Goal: Answer question/provide support

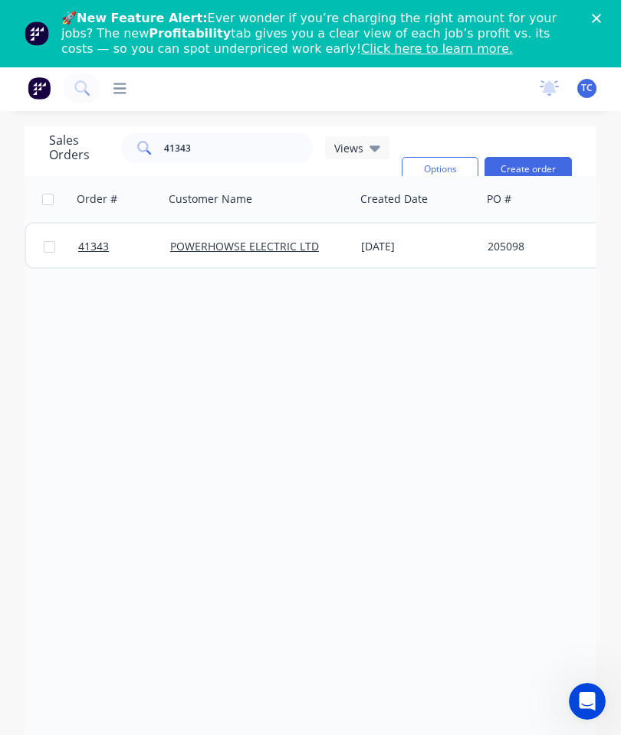
click at [601, 15] on div "Close" at bounding box center [598, 18] width 15 height 9
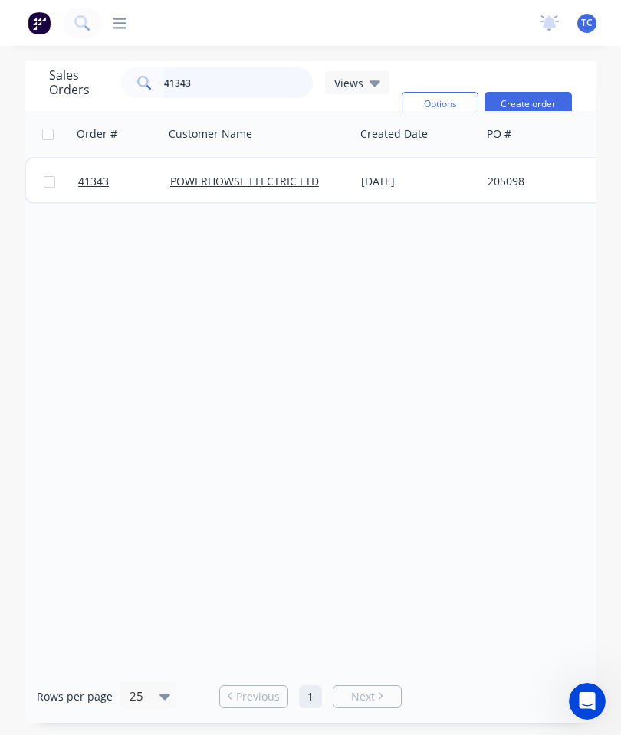
click at [230, 90] on input "41343" at bounding box center [238, 82] width 149 height 31
type input "4"
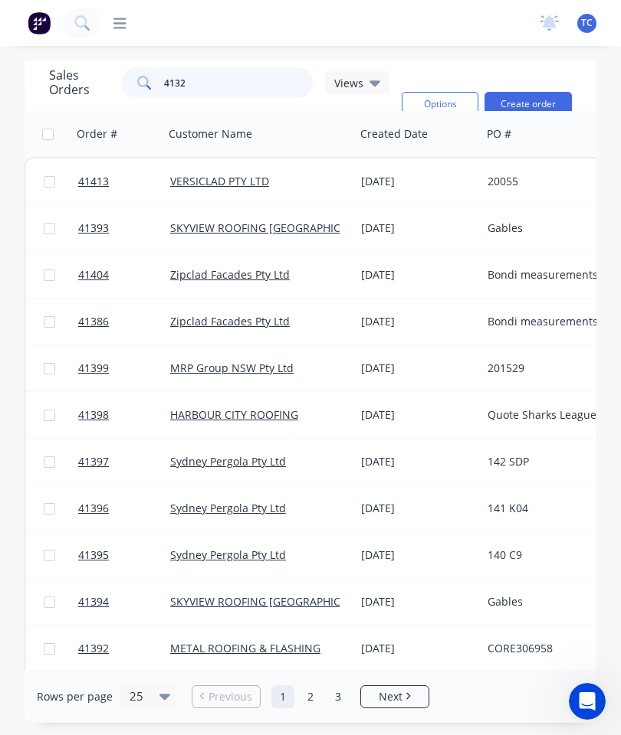
type input "41326"
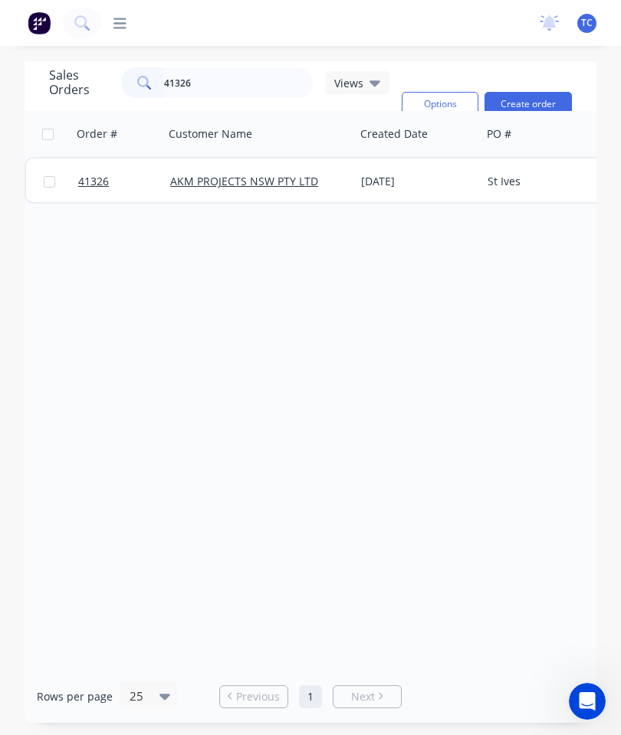
click at [102, 178] on span "41326" at bounding box center [93, 181] width 31 height 15
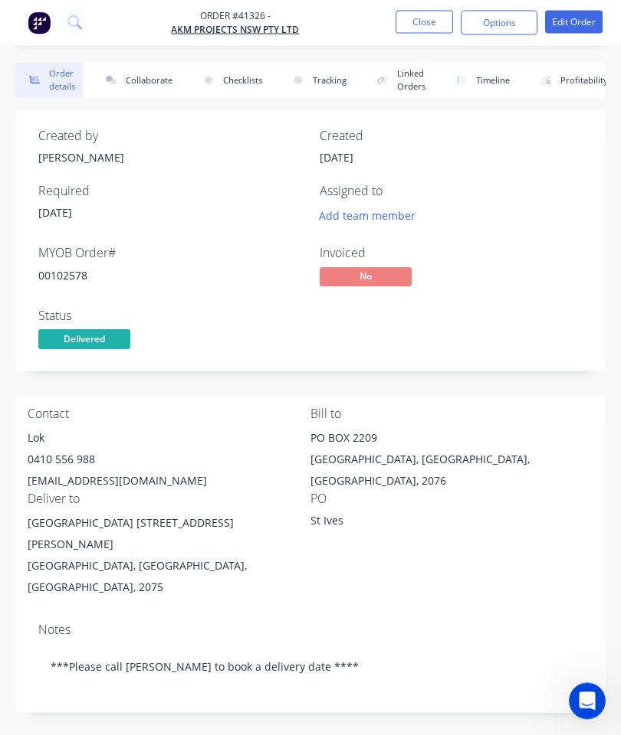
scroll to position [2, 0]
click at [148, 70] on button "Collaborate" at bounding box center [136, 80] width 88 height 35
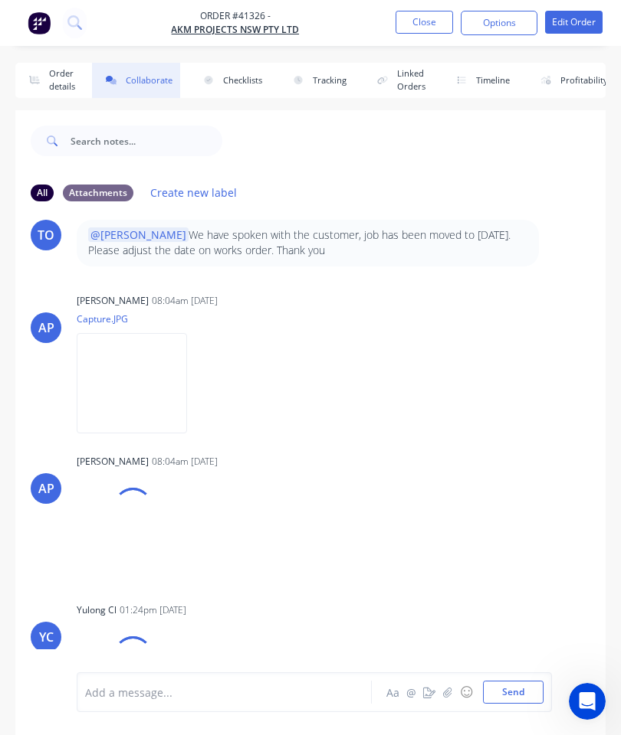
scroll to position [84, 0]
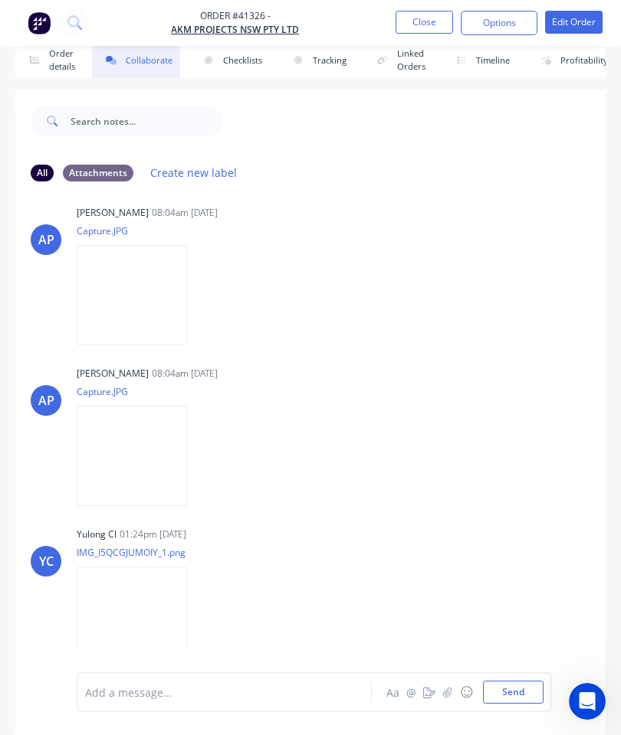
click at [288, 694] on div at bounding box center [228, 693] width 285 height 16
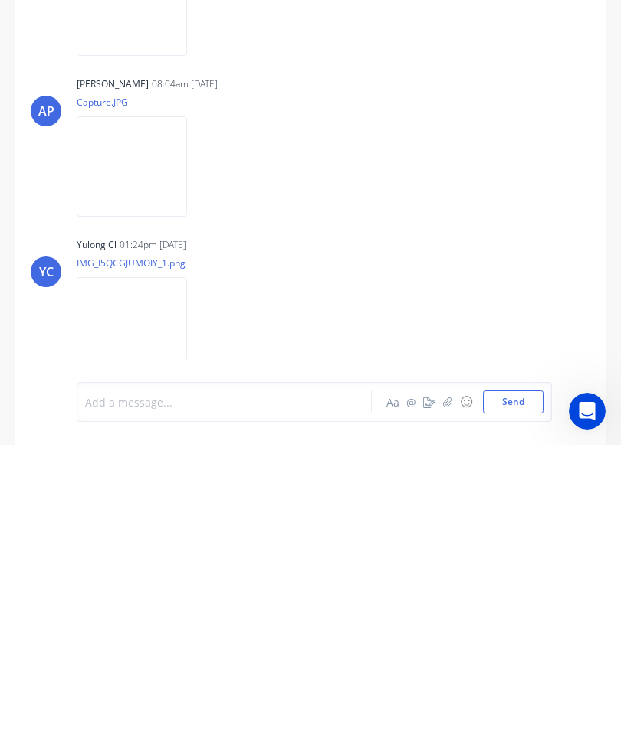
click at [450, 687] on icon "button" at bounding box center [447, 692] width 9 height 11
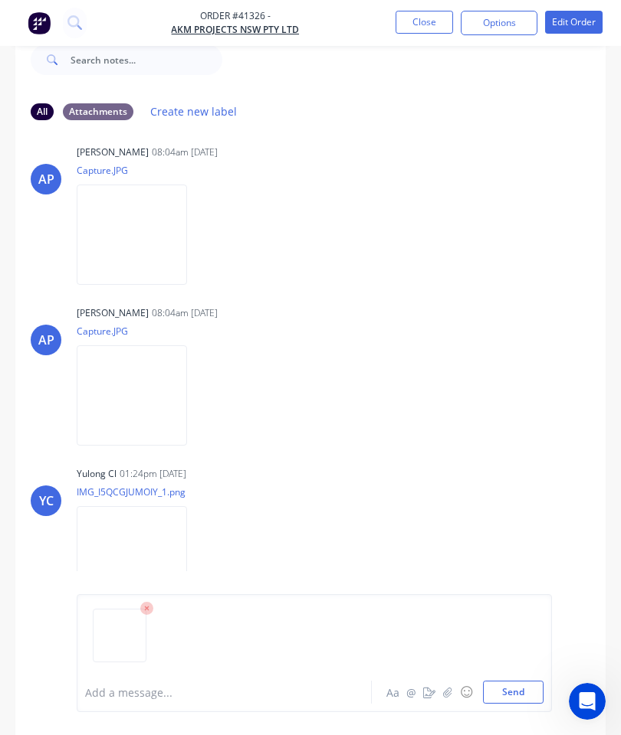
click at [505, 667] on div at bounding box center [314, 642] width 458 height 78
click at [504, 667] on div at bounding box center [314, 642] width 458 height 78
click at [516, 697] on button "Send" at bounding box center [513, 692] width 61 height 23
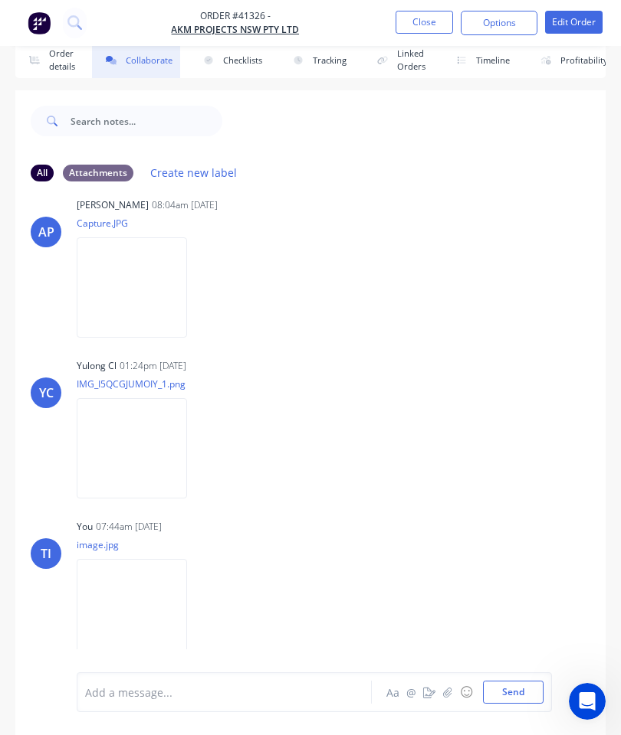
scroll to position [689, 0]
click at [434, 33] on button "Close" at bounding box center [423, 22] width 57 height 23
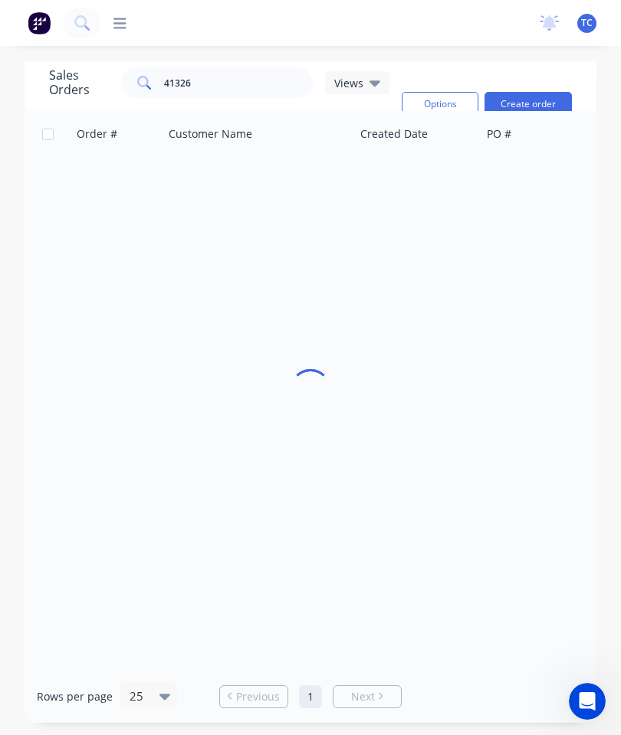
scroll to position [61, 0]
click at [256, 67] on input "41326" at bounding box center [238, 82] width 149 height 31
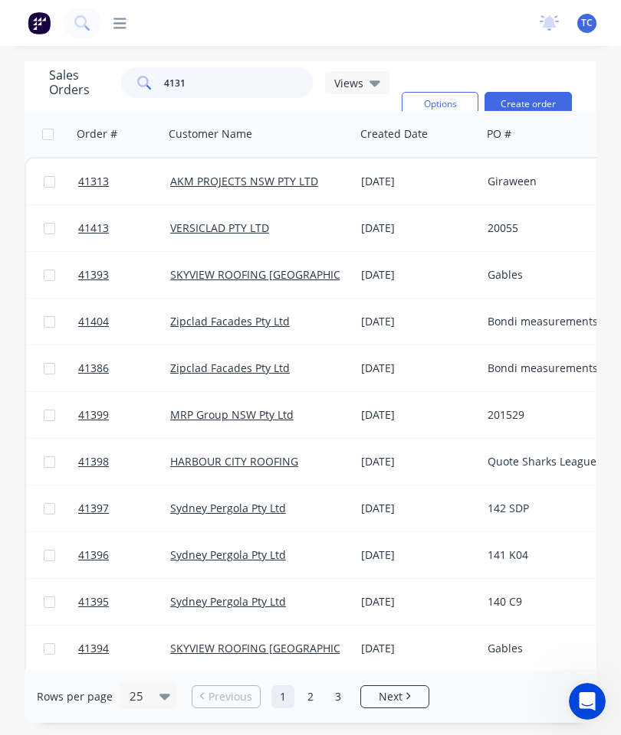
type input "41319"
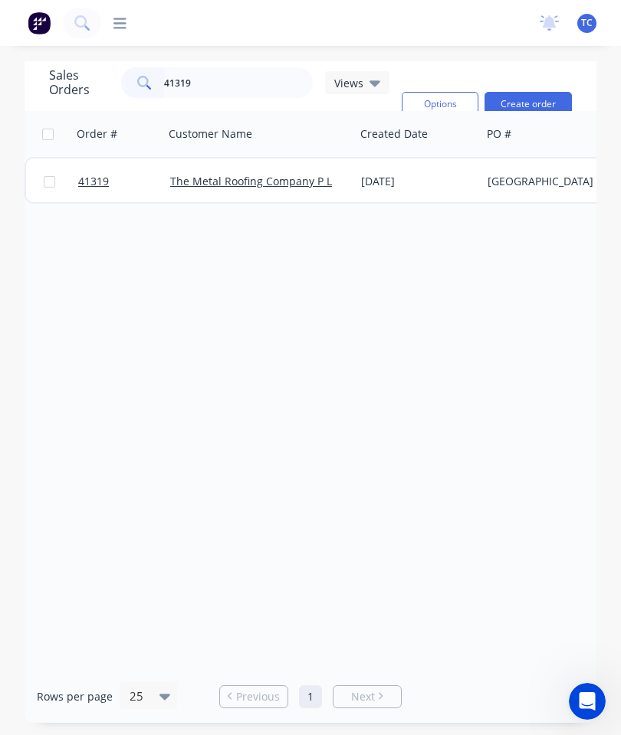
click at [95, 174] on span "41319" at bounding box center [93, 181] width 31 height 15
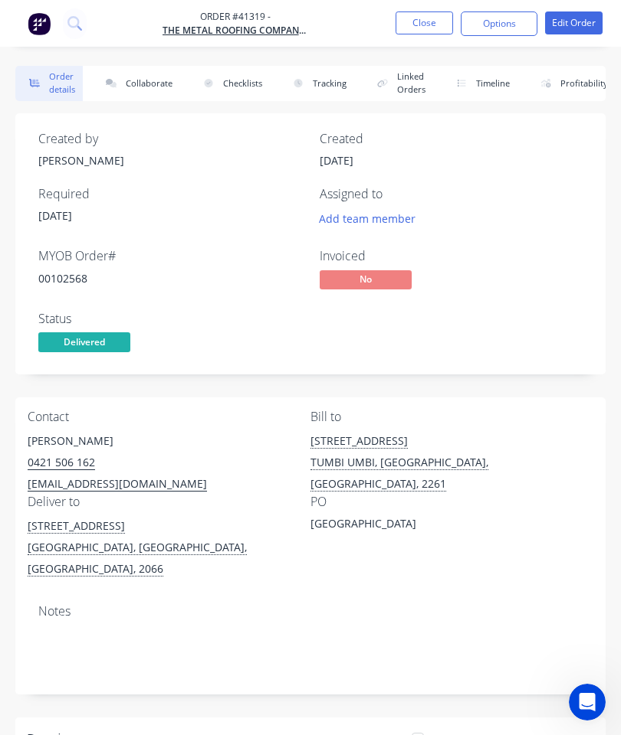
click at [146, 82] on button "Collaborate" at bounding box center [136, 82] width 88 height 35
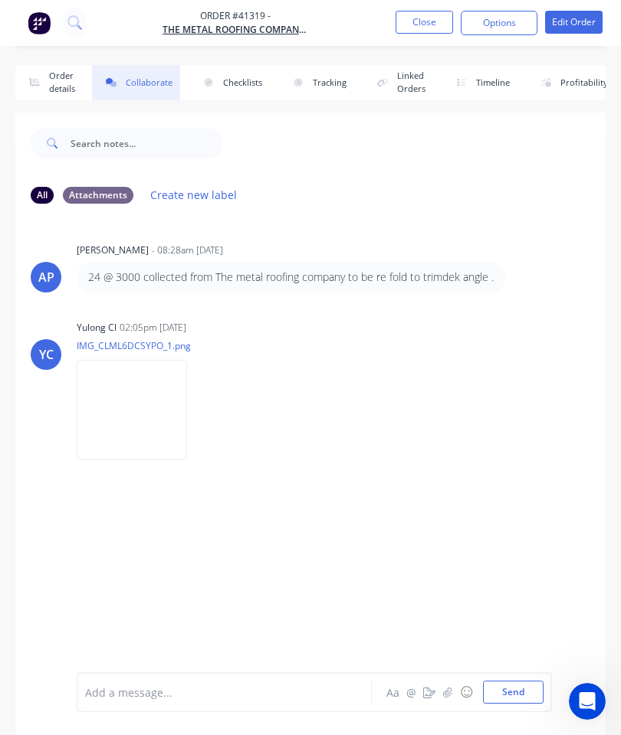
scroll to position [84, 0]
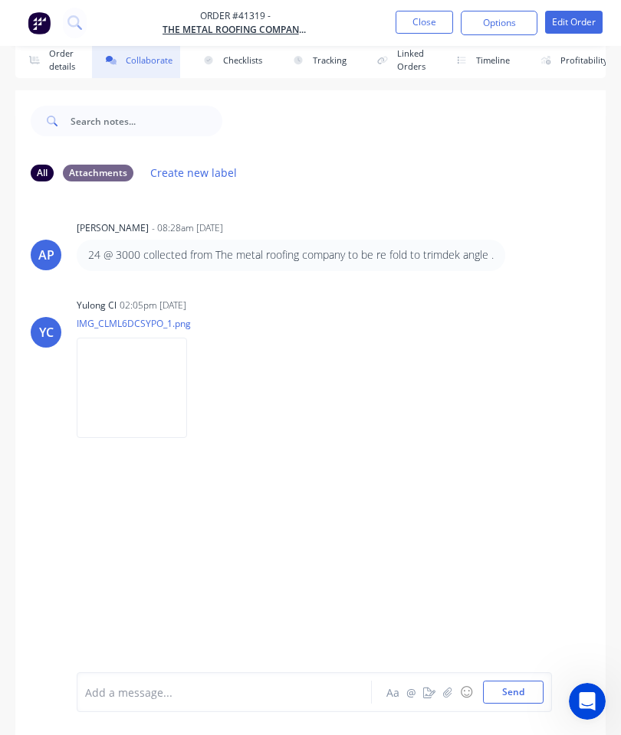
click at [410, 24] on button "Close" at bounding box center [423, 22] width 57 height 23
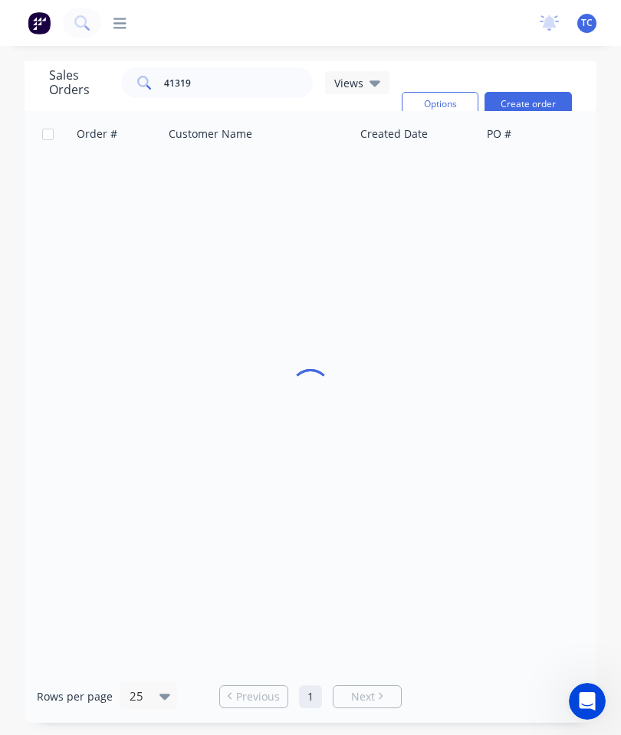
scroll to position [61, 0]
click at [233, 67] on input "41319" at bounding box center [238, 82] width 149 height 31
click at [238, 67] on input "41319" at bounding box center [238, 82] width 149 height 31
type input "4"
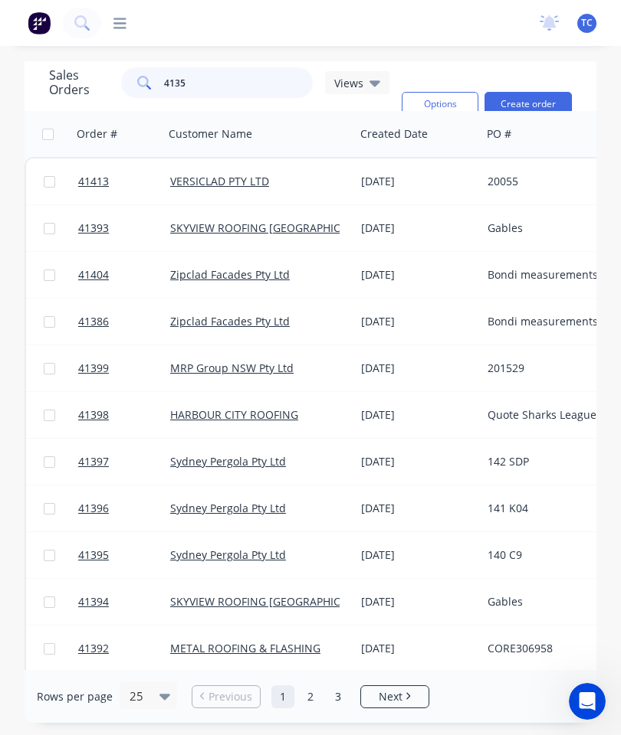
type input "41358"
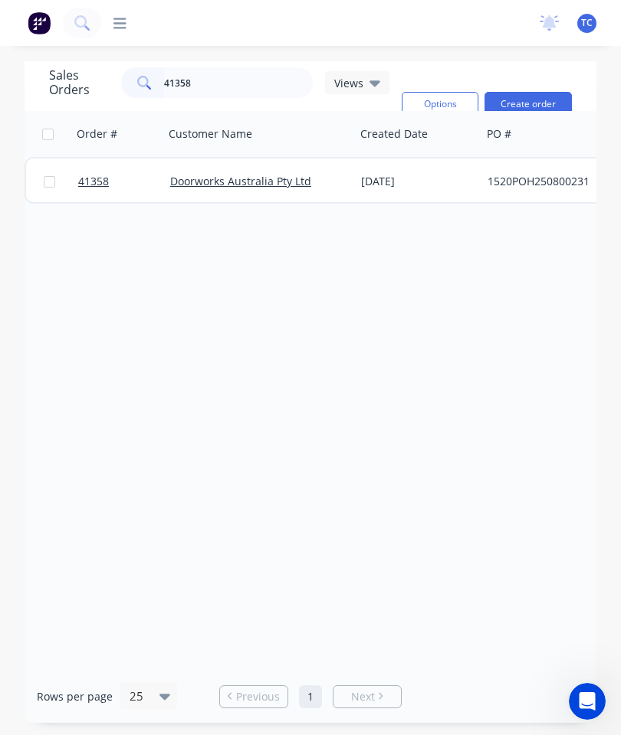
click at [98, 174] on span "41358" at bounding box center [93, 181] width 31 height 15
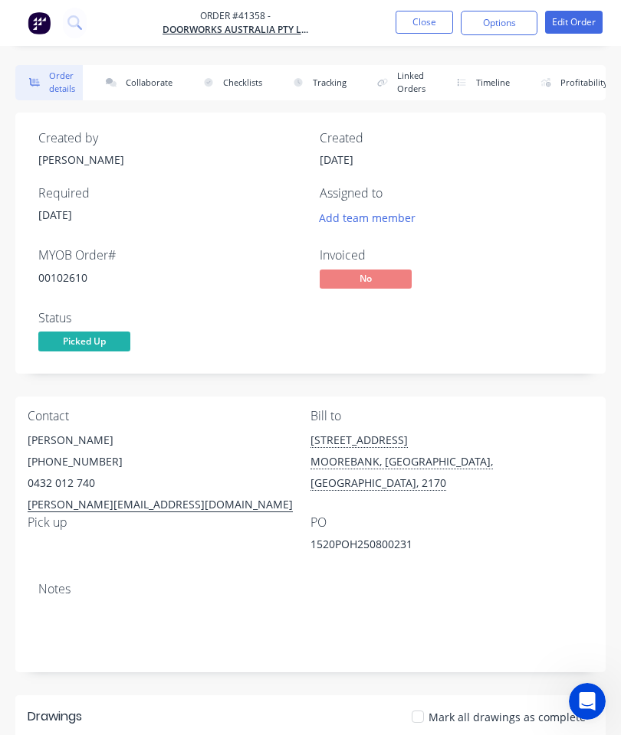
click at [151, 87] on button "Collaborate" at bounding box center [136, 82] width 88 height 35
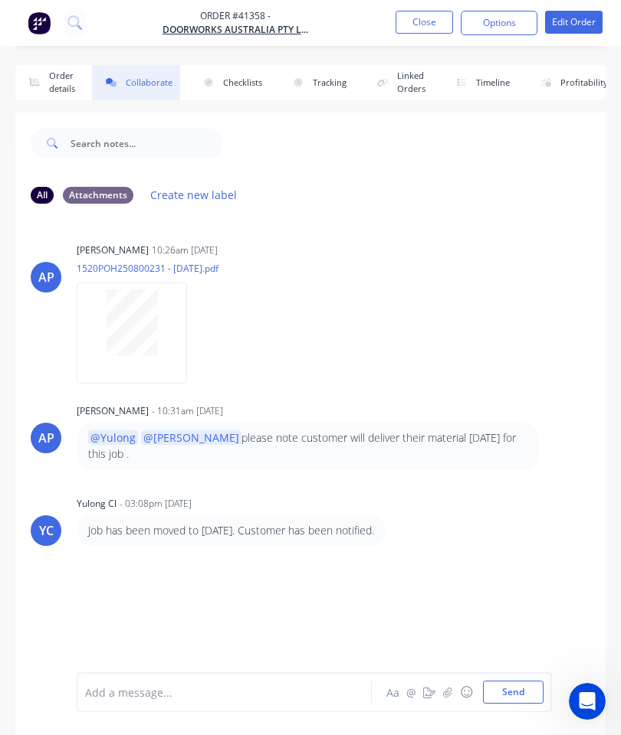
click at [449, 697] on icon "button" at bounding box center [447, 692] width 9 height 11
click at [507, 690] on button "Send" at bounding box center [513, 692] width 61 height 23
click at [405, 20] on button "Close" at bounding box center [423, 22] width 57 height 23
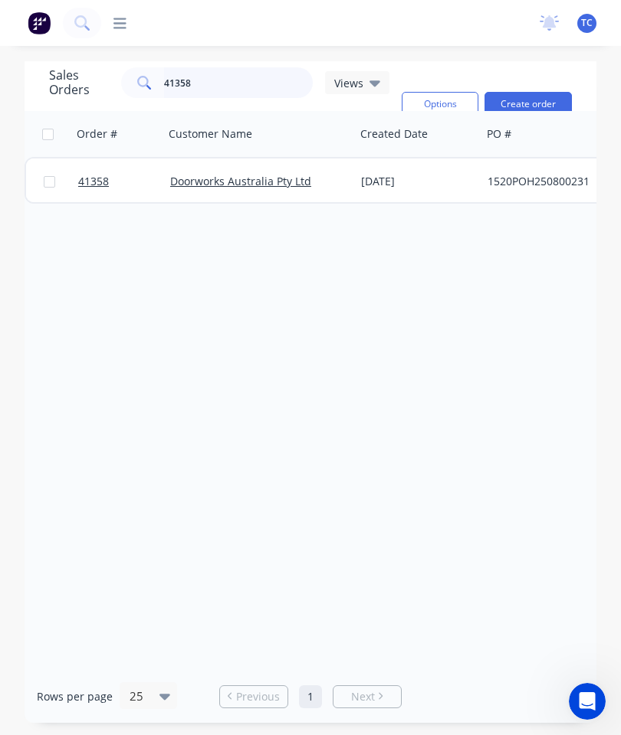
click at [240, 86] on input "41358" at bounding box center [238, 82] width 149 height 31
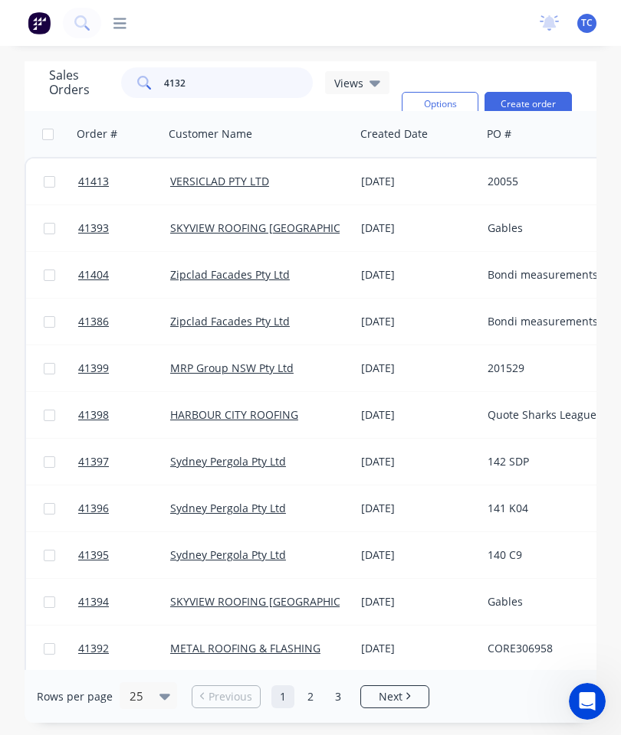
type input "41326"
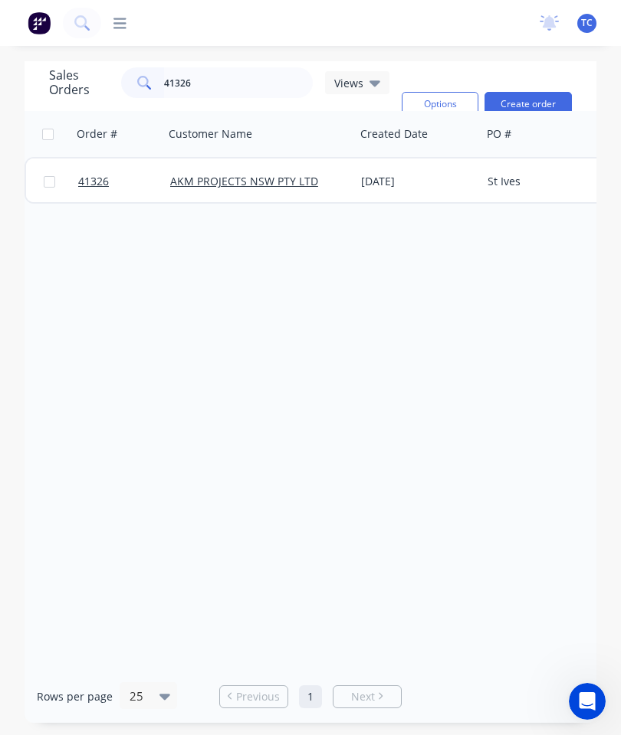
click at [97, 181] on span "41326" at bounding box center [93, 181] width 31 height 15
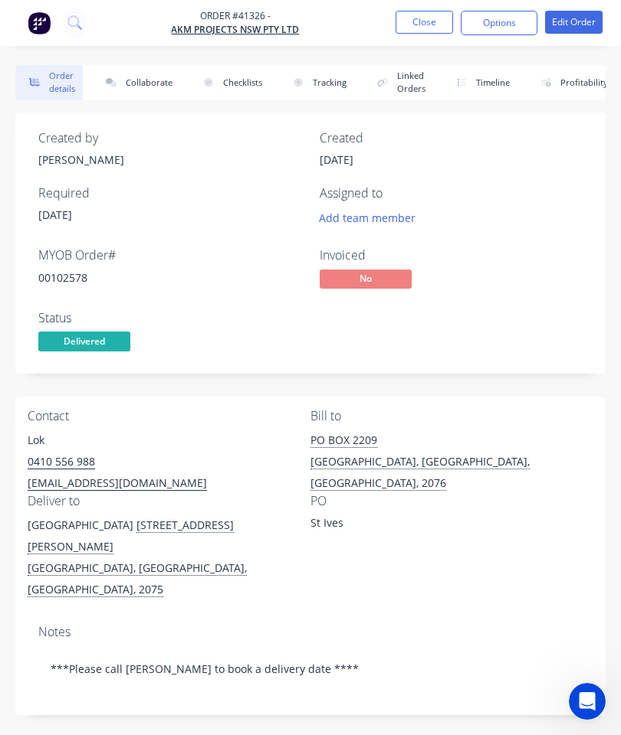
click at [149, 80] on button "Collaborate" at bounding box center [136, 82] width 88 height 35
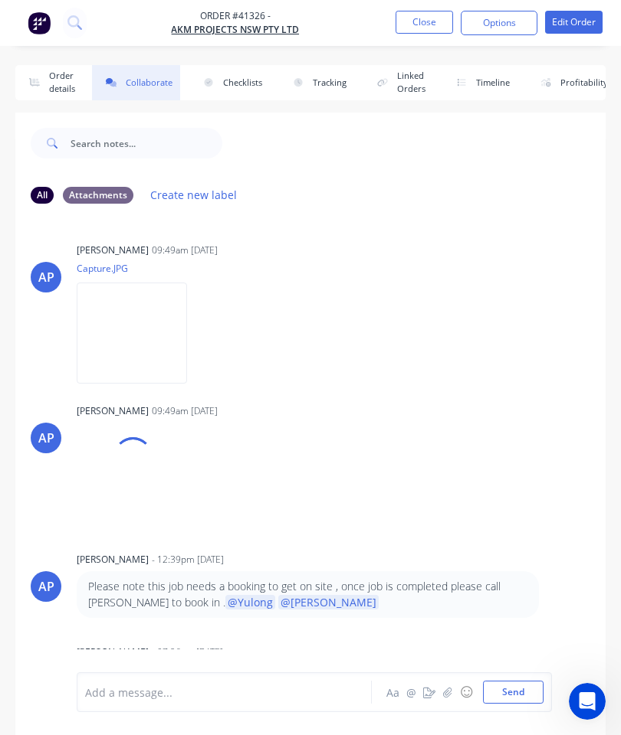
click at [448, 690] on icon "button" at bounding box center [447, 692] width 9 height 11
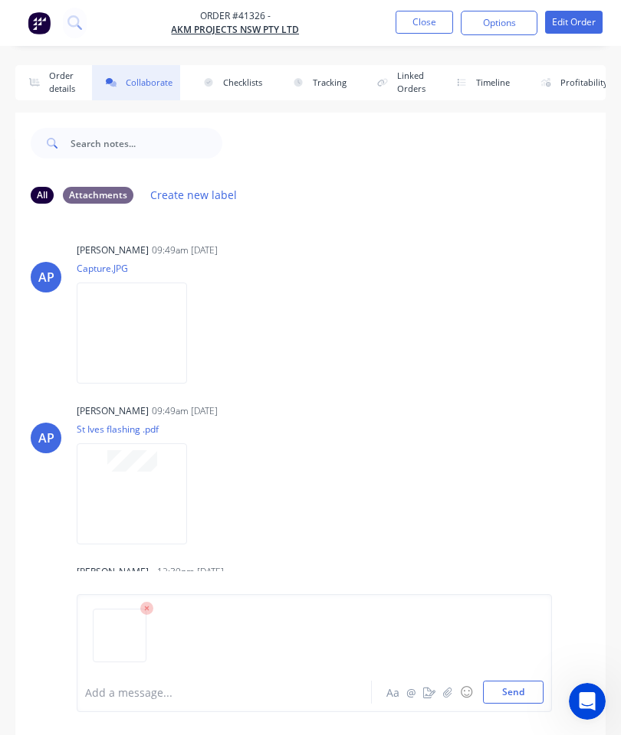
click at [518, 687] on button "Send" at bounding box center [513, 692] width 61 height 23
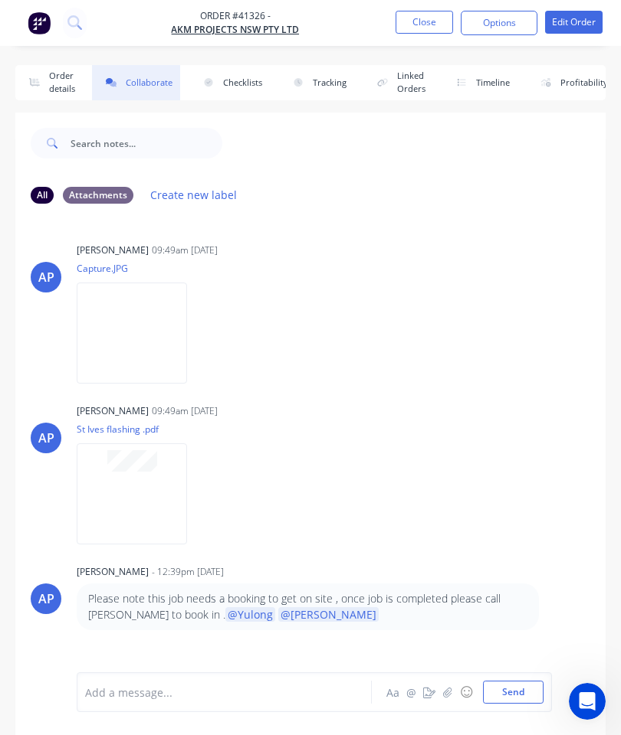
scroll to position [689, 0]
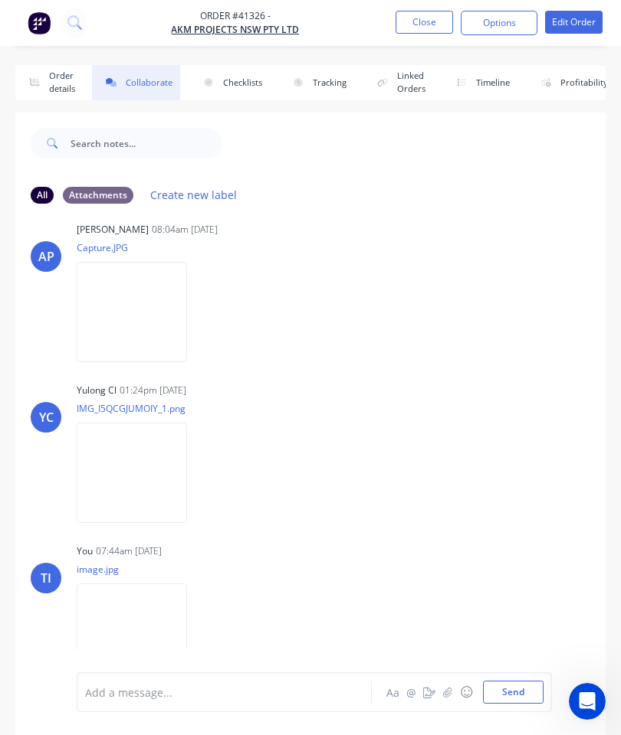
click at [437, 15] on button "Close" at bounding box center [423, 22] width 57 height 23
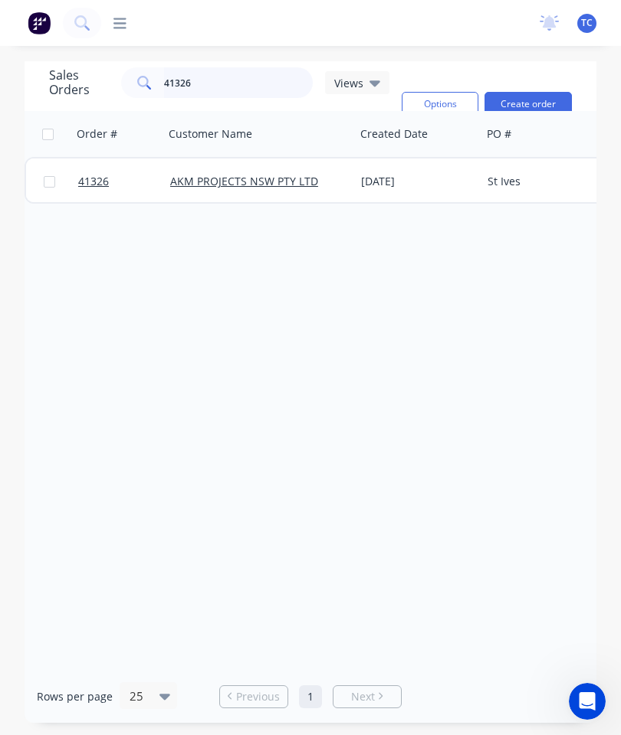
click at [223, 91] on input "41326" at bounding box center [238, 82] width 149 height 31
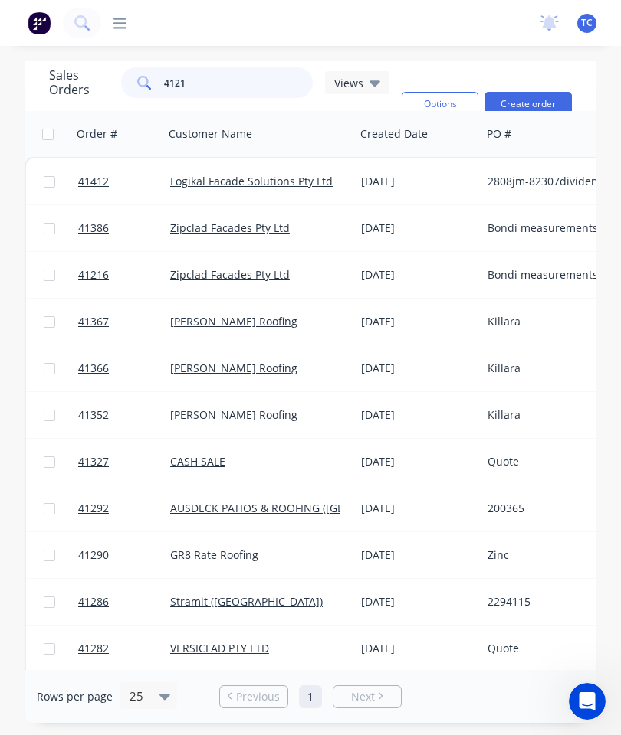
type input "41216"
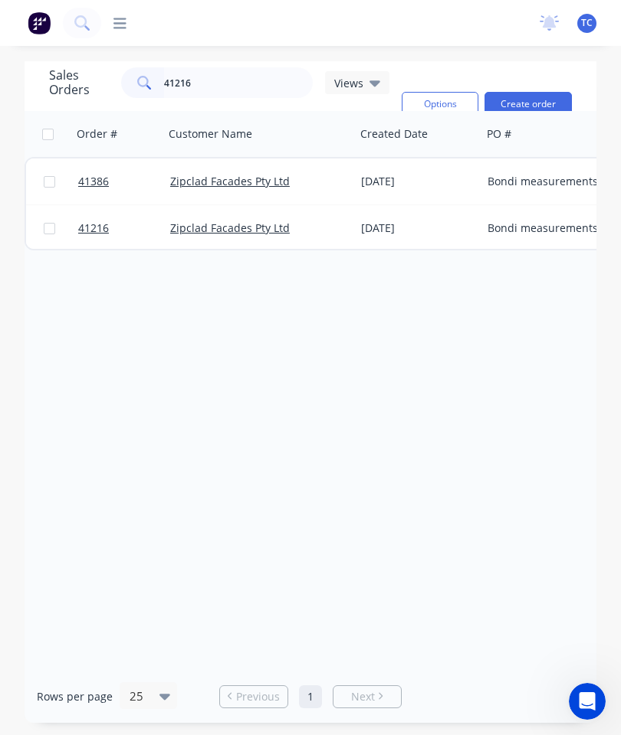
click at [100, 226] on span "41216" at bounding box center [93, 228] width 31 height 15
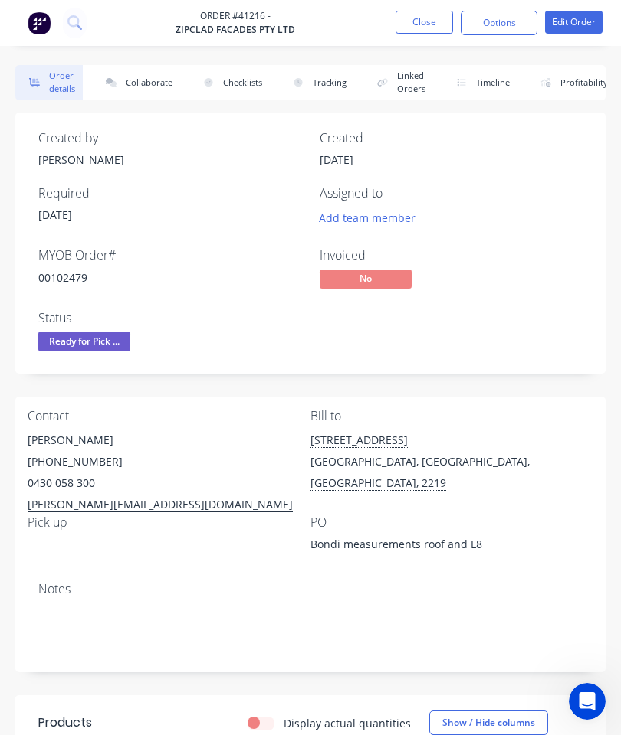
click at [140, 89] on button "Collaborate" at bounding box center [136, 82] width 88 height 35
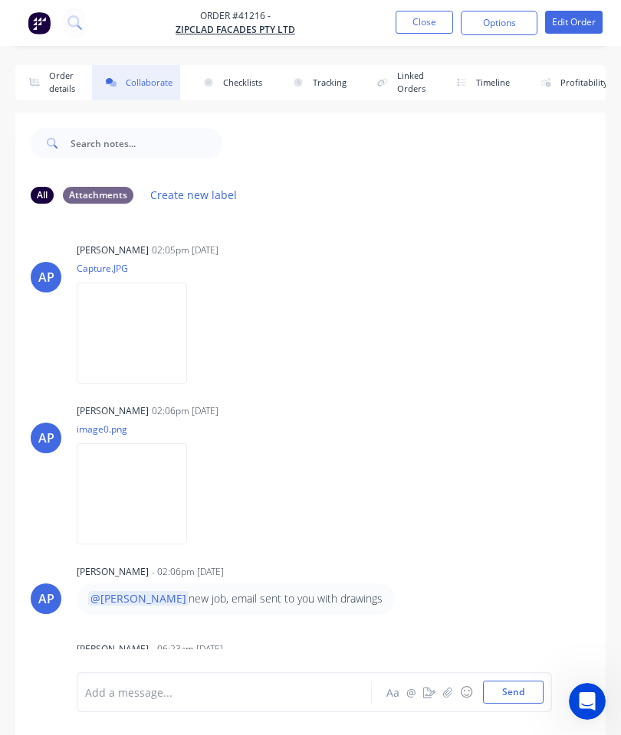
click at [447, 693] on icon "button" at bounding box center [447, 692] width 8 height 10
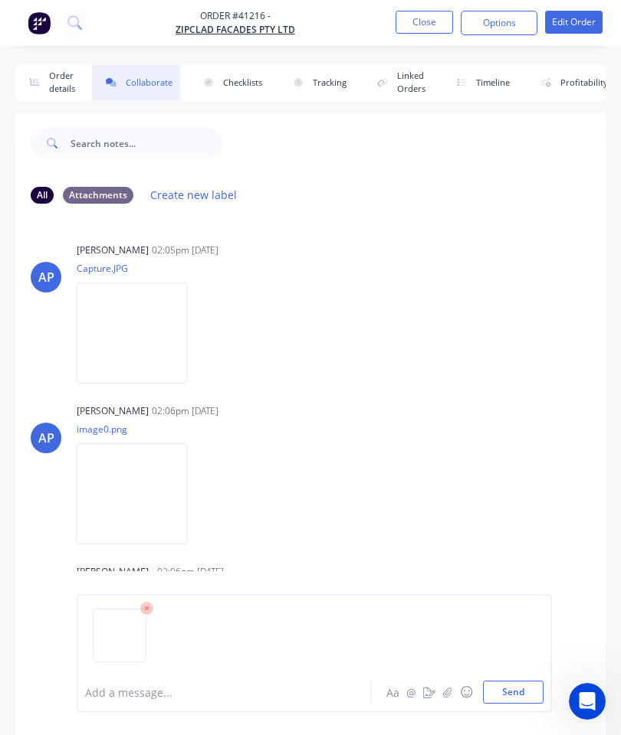
click at [504, 693] on button "Send" at bounding box center [513, 692] width 61 height 23
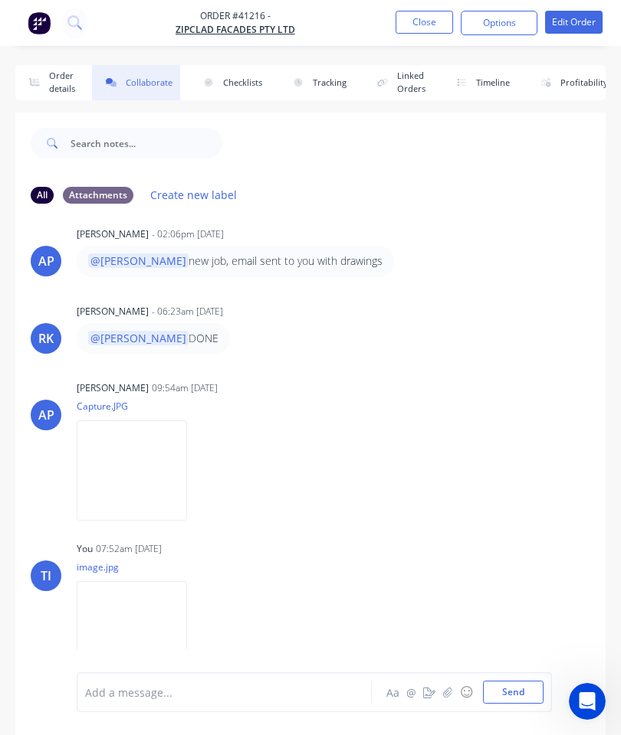
scroll to position [326, 0]
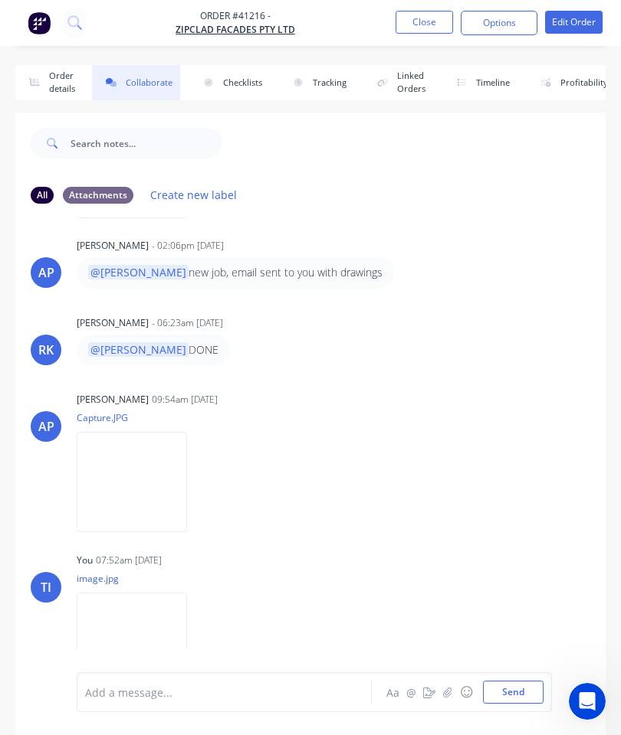
click at [427, 26] on button "Close" at bounding box center [423, 22] width 57 height 23
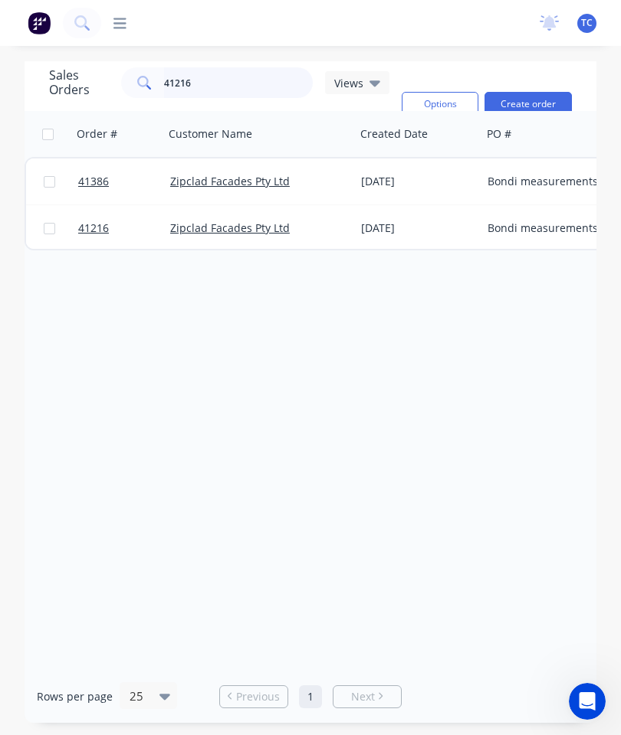
click at [221, 86] on input "41216" at bounding box center [238, 82] width 149 height 31
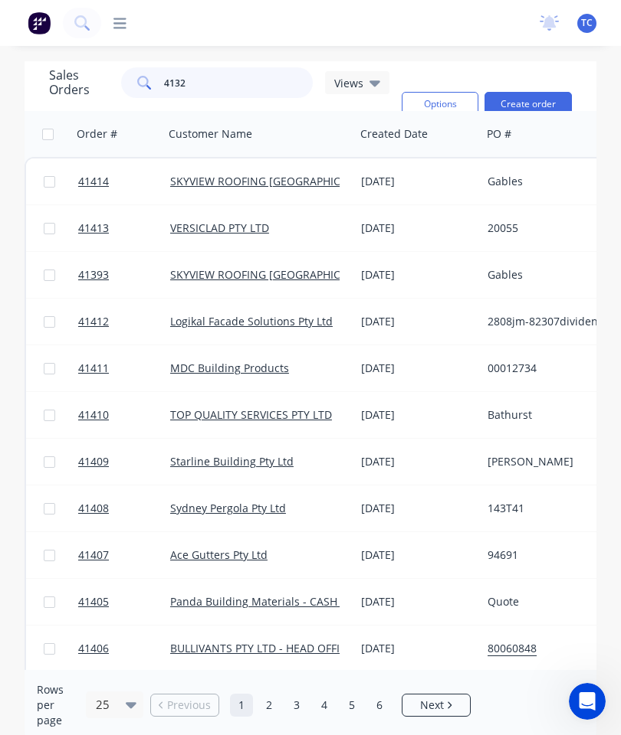
type input "41326"
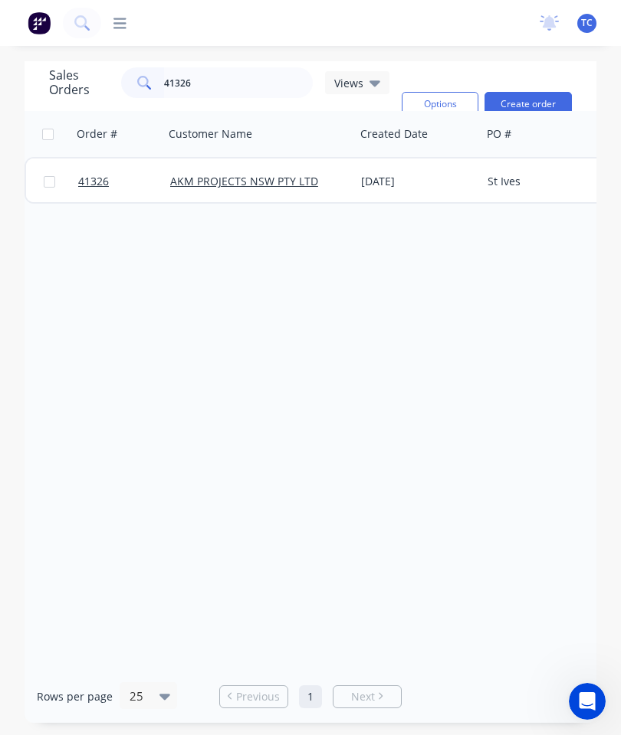
click at [89, 183] on span "41326" at bounding box center [93, 181] width 31 height 15
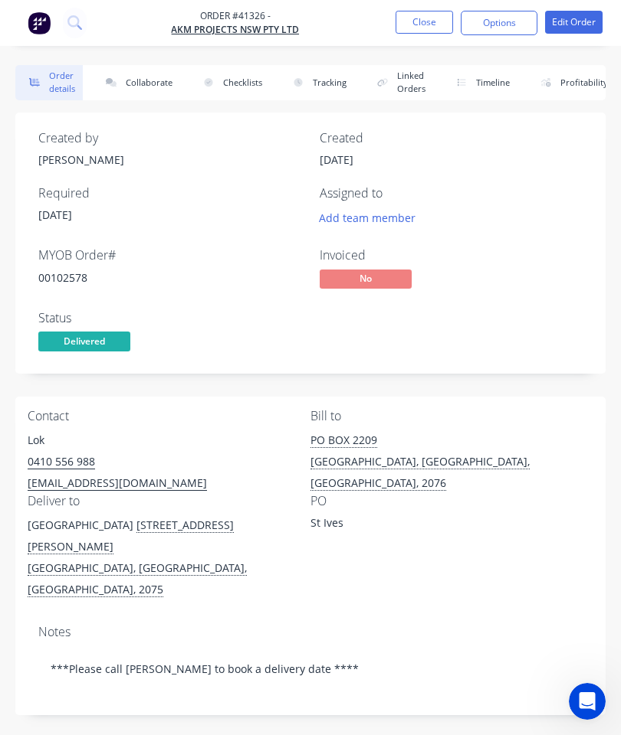
click at [145, 75] on button "Collaborate" at bounding box center [136, 82] width 88 height 35
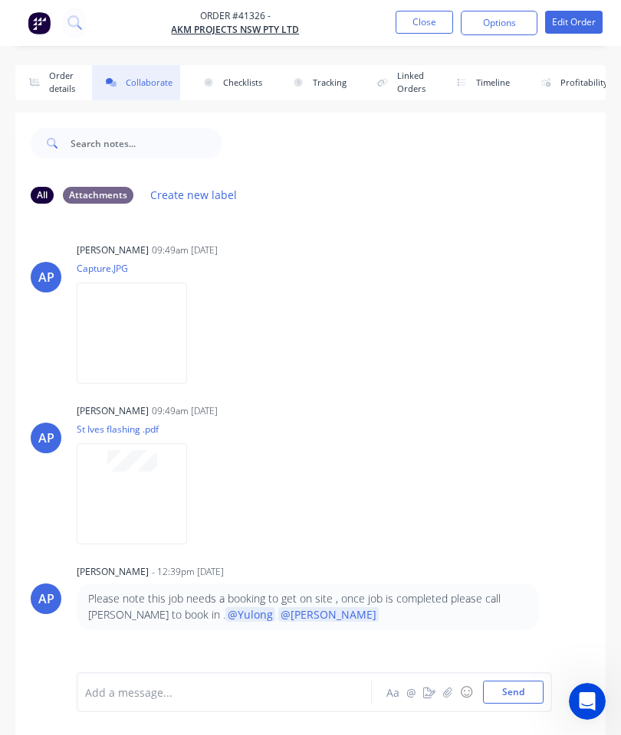
click at [445, 692] on icon "button" at bounding box center [447, 692] width 8 height 10
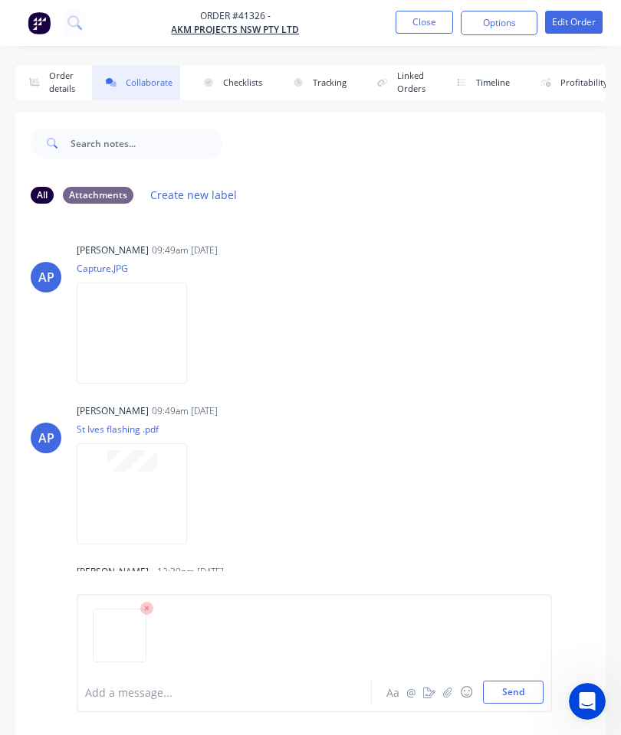
click at [532, 685] on button "Send" at bounding box center [513, 692] width 61 height 23
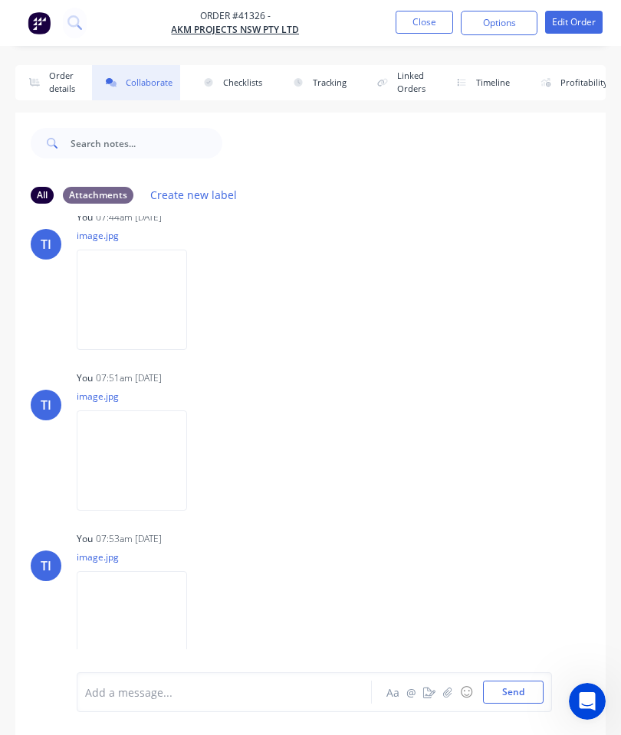
click at [423, 20] on button "Close" at bounding box center [423, 22] width 57 height 23
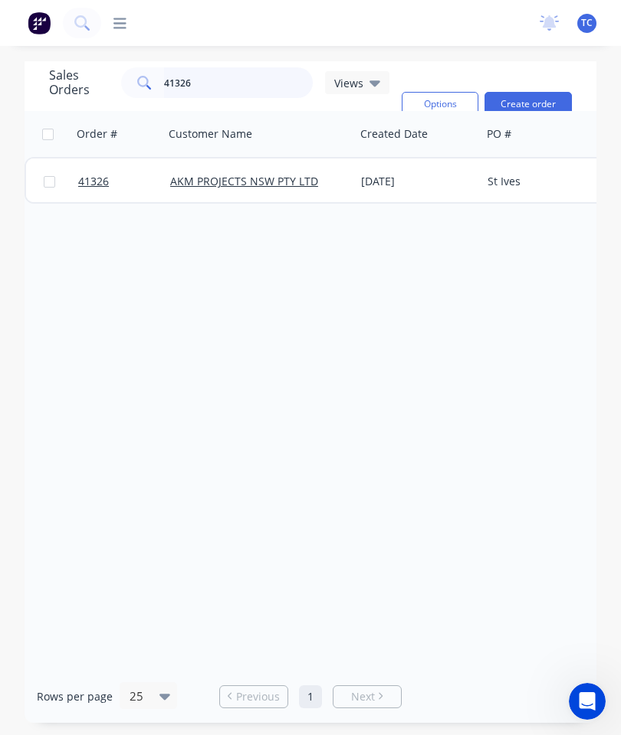
click at [225, 84] on input "41326" at bounding box center [238, 82] width 149 height 31
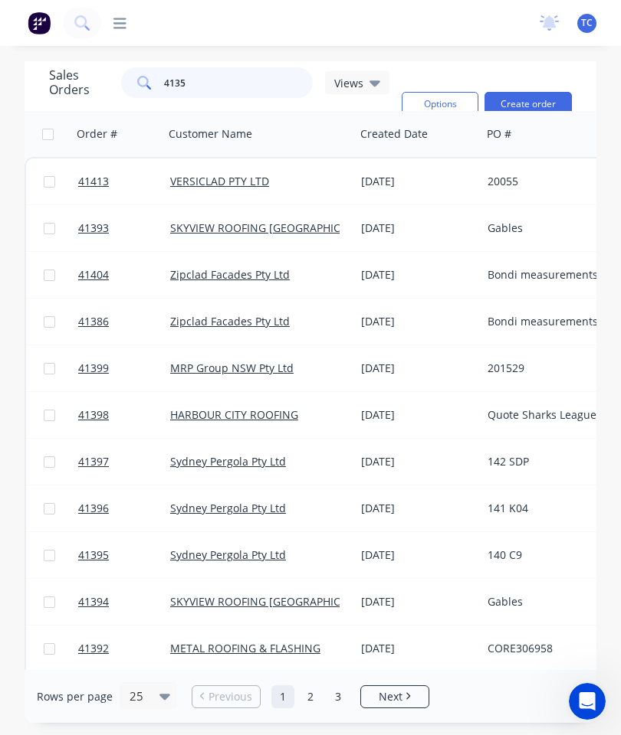
type input "41358"
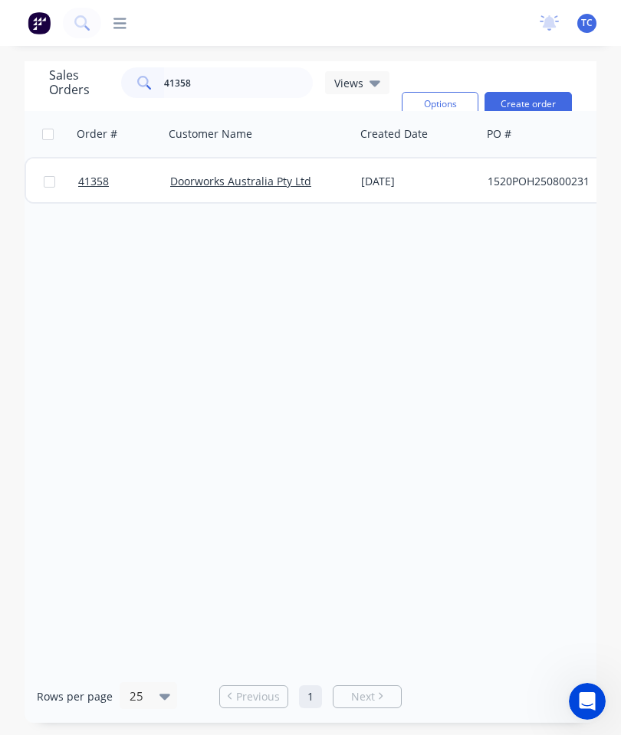
click at [92, 175] on span "41358" at bounding box center [93, 181] width 31 height 15
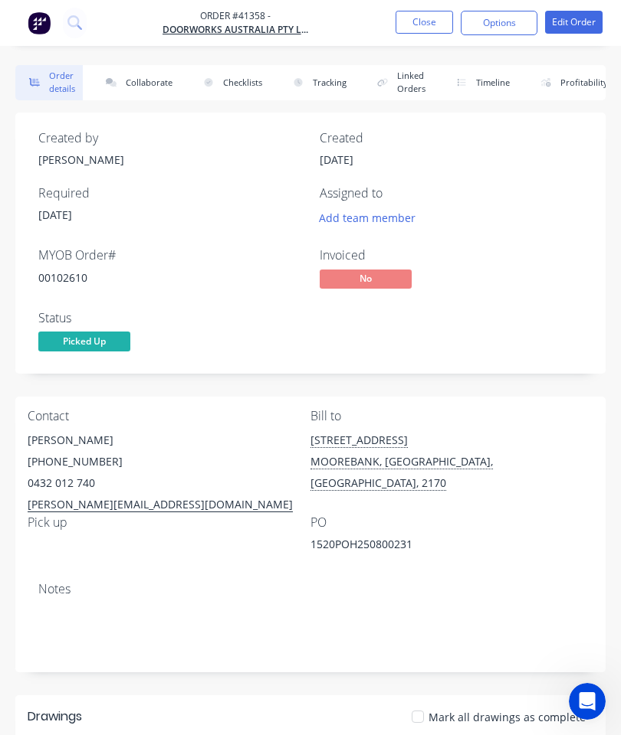
click at [152, 80] on button "Collaborate" at bounding box center [136, 82] width 88 height 35
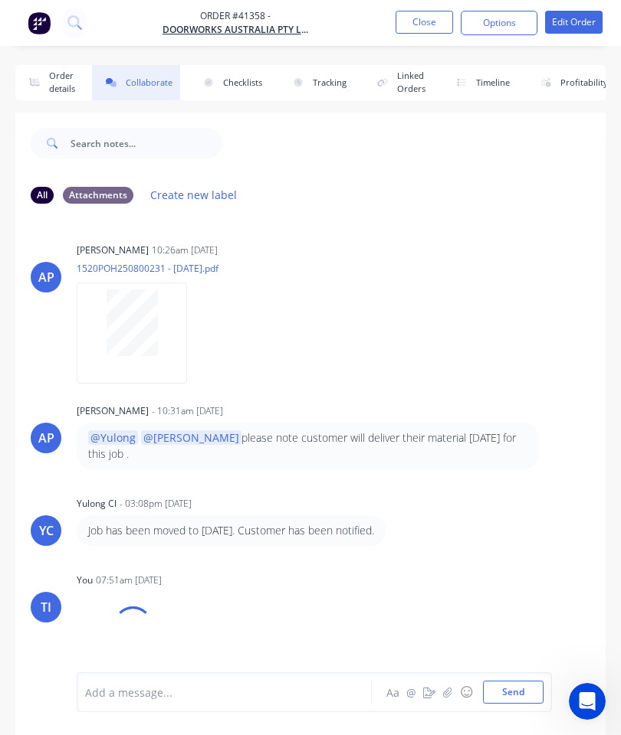
click at [449, 685] on button "button" at bounding box center [447, 692] width 18 height 18
click at [509, 691] on button "Send" at bounding box center [513, 692] width 61 height 23
click at [431, 18] on button "Close" at bounding box center [423, 22] width 57 height 23
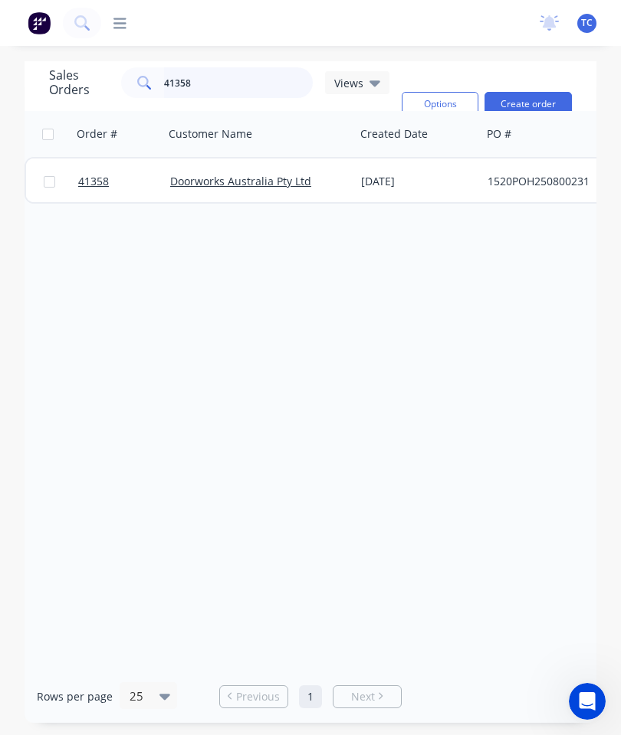
click at [240, 86] on input "41358" at bounding box center [238, 82] width 149 height 31
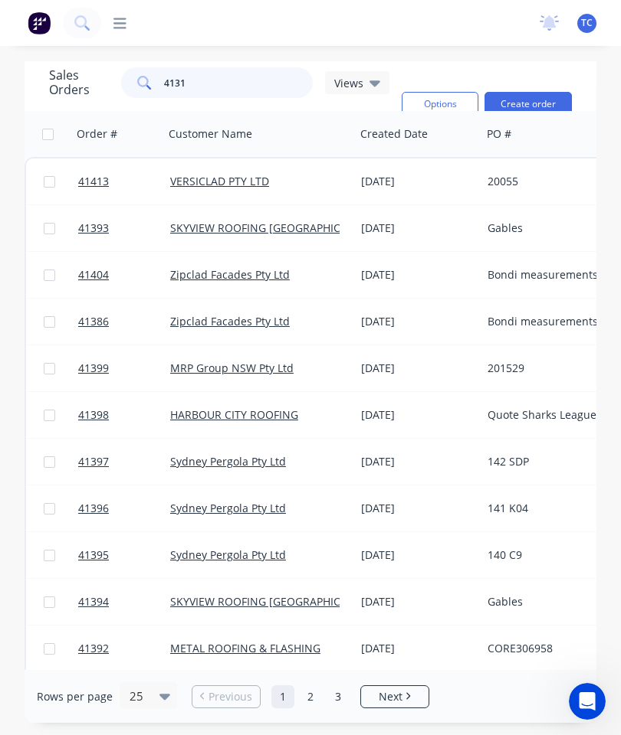
type input "41319"
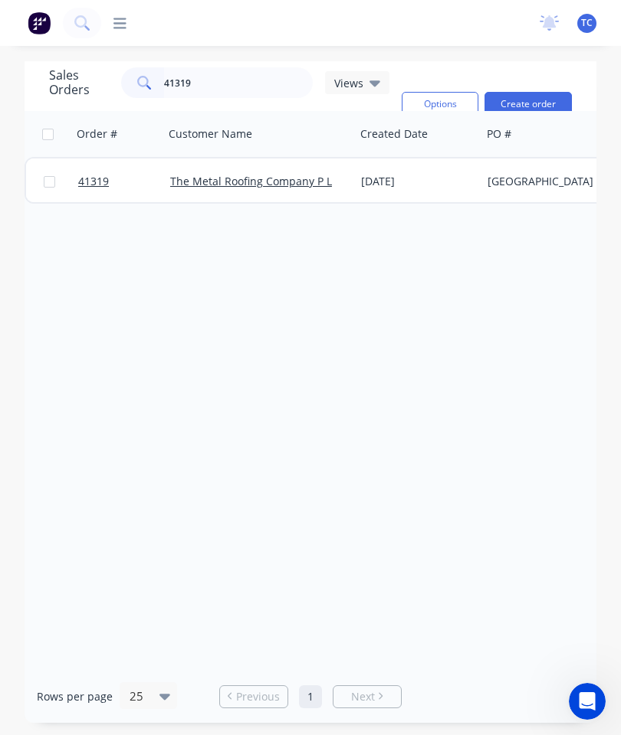
click at [102, 185] on span "41319" at bounding box center [93, 181] width 31 height 15
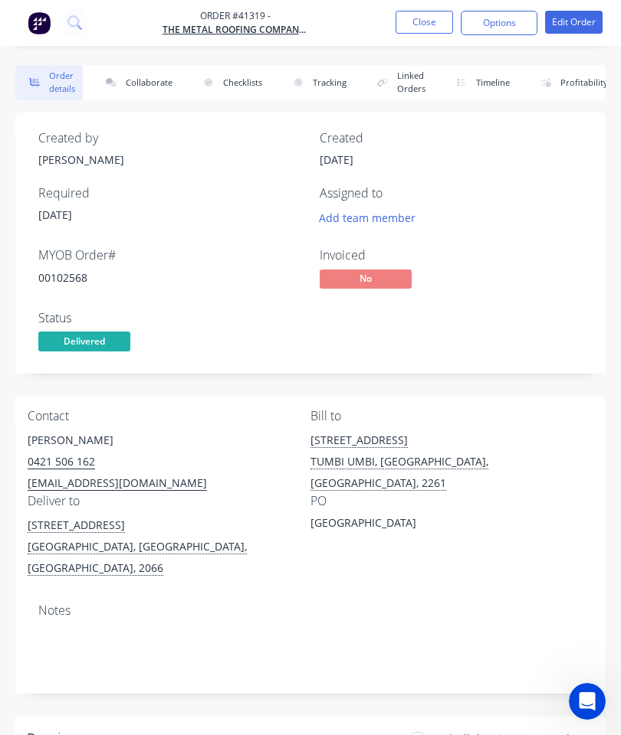
click at [141, 84] on button "Collaborate" at bounding box center [136, 82] width 88 height 35
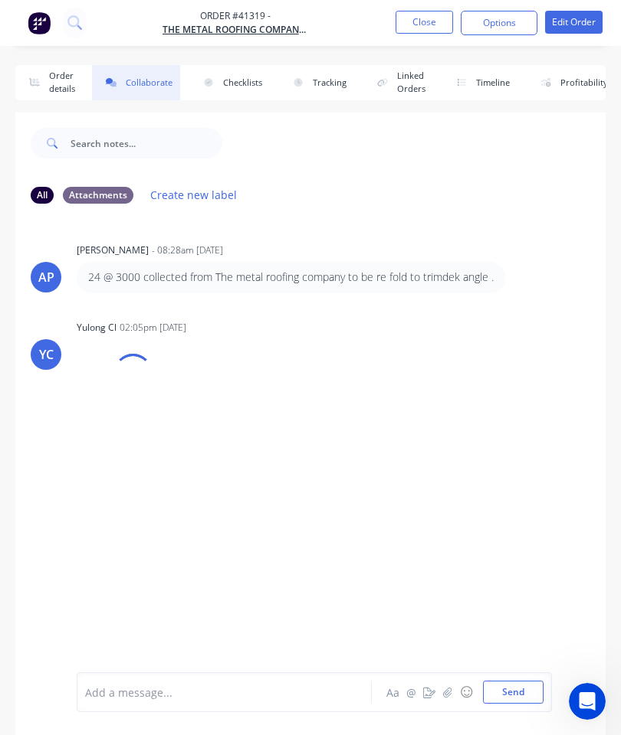
click at [441, 693] on button "button" at bounding box center [447, 692] width 18 height 18
click at [506, 690] on button "Send" at bounding box center [513, 692] width 61 height 23
click at [418, 24] on button "Close" at bounding box center [423, 22] width 57 height 23
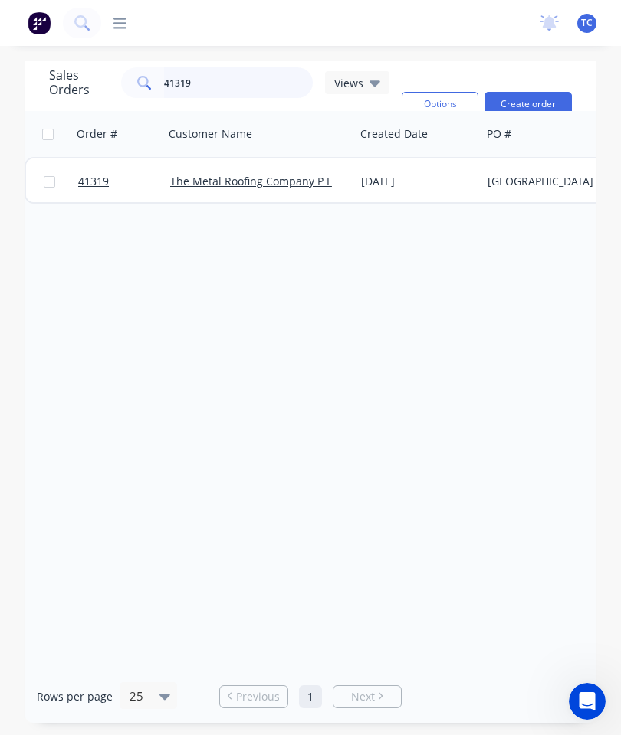
click at [250, 87] on input "41319" at bounding box center [238, 82] width 149 height 31
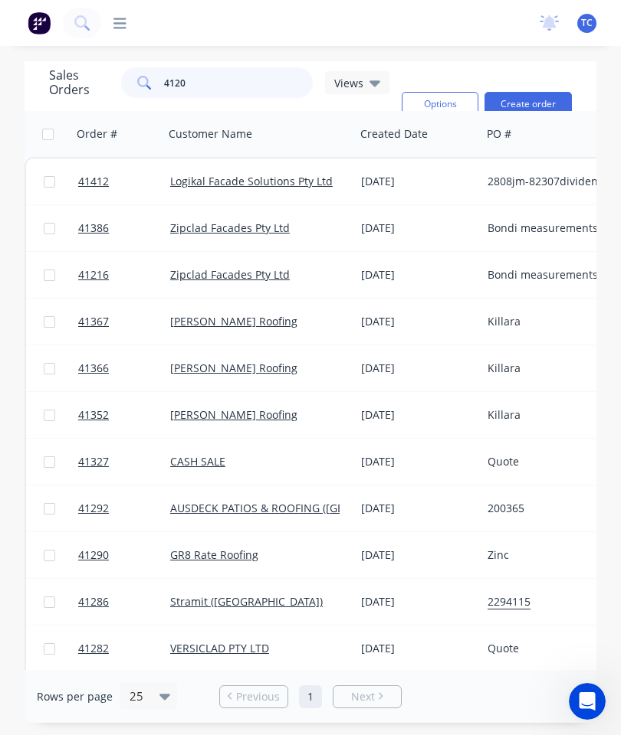
type input "41201"
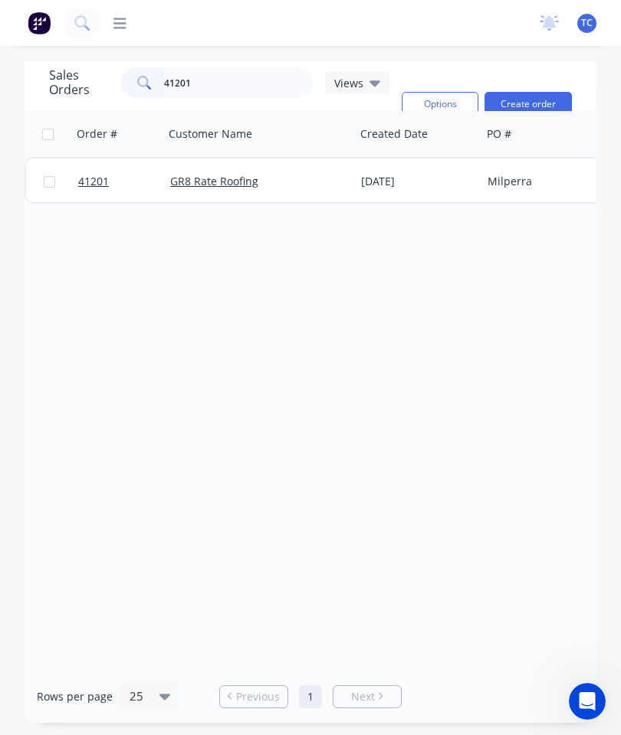
click at [89, 182] on span "41201" at bounding box center [93, 181] width 31 height 15
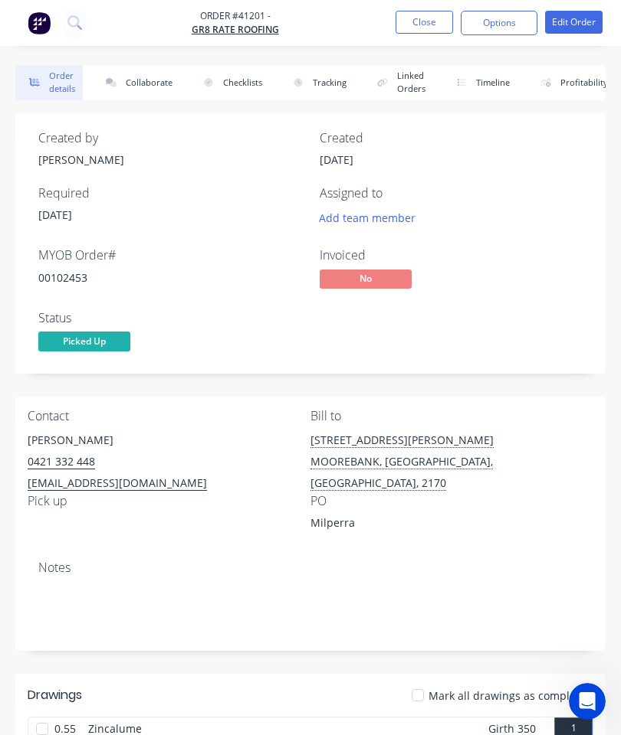
click at [145, 84] on button "Collaborate" at bounding box center [136, 82] width 88 height 35
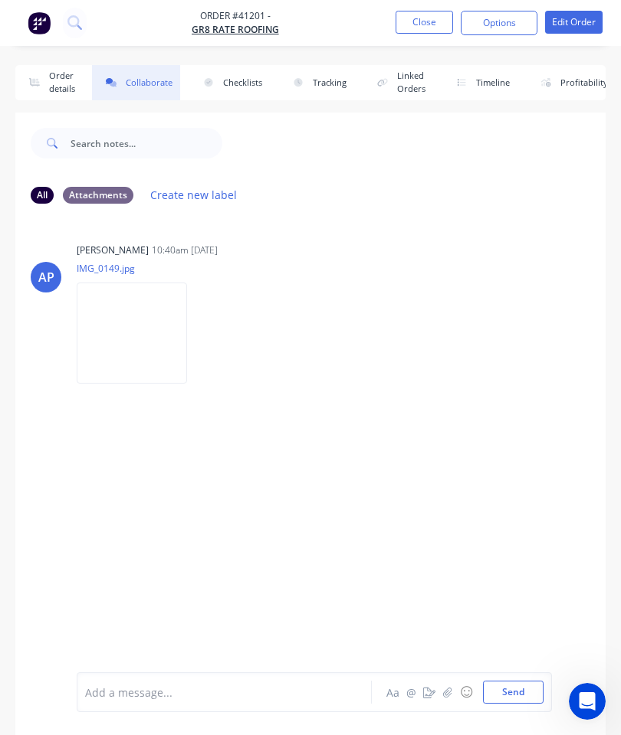
click at [446, 691] on icon "button" at bounding box center [447, 692] width 8 height 10
click at [509, 690] on button "Send" at bounding box center [513, 692] width 61 height 23
click at [422, 16] on button "Close" at bounding box center [423, 22] width 57 height 23
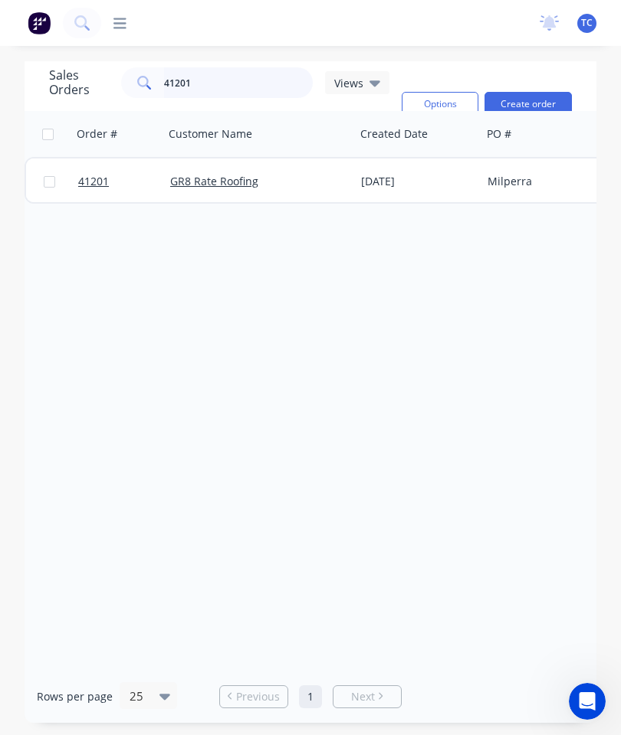
click at [275, 93] on input "41201" at bounding box center [238, 82] width 149 height 31
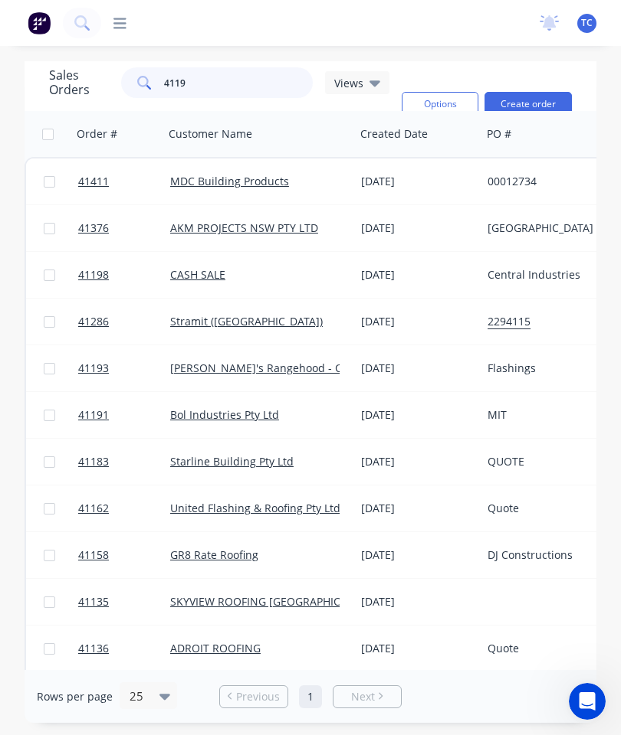
type input "41193"
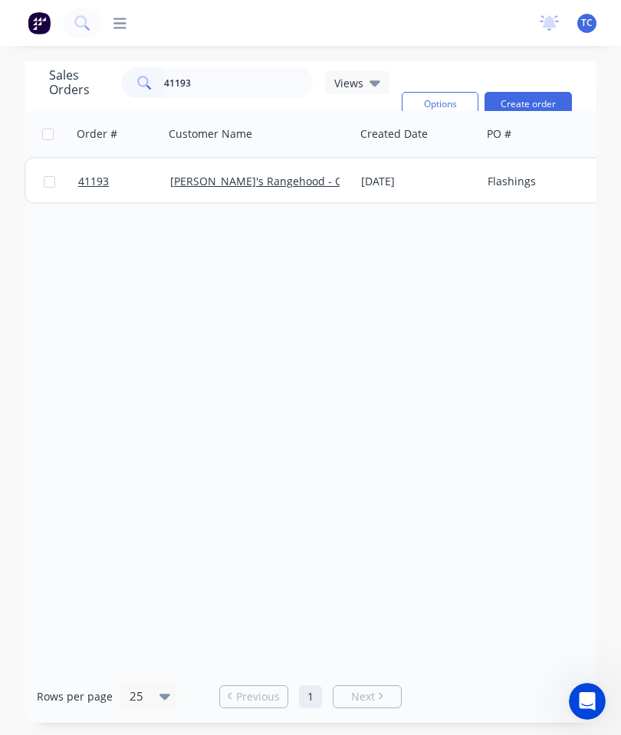
click at [93, 183] on span "41193" at bounding box center [93, 181] width 31 height 15
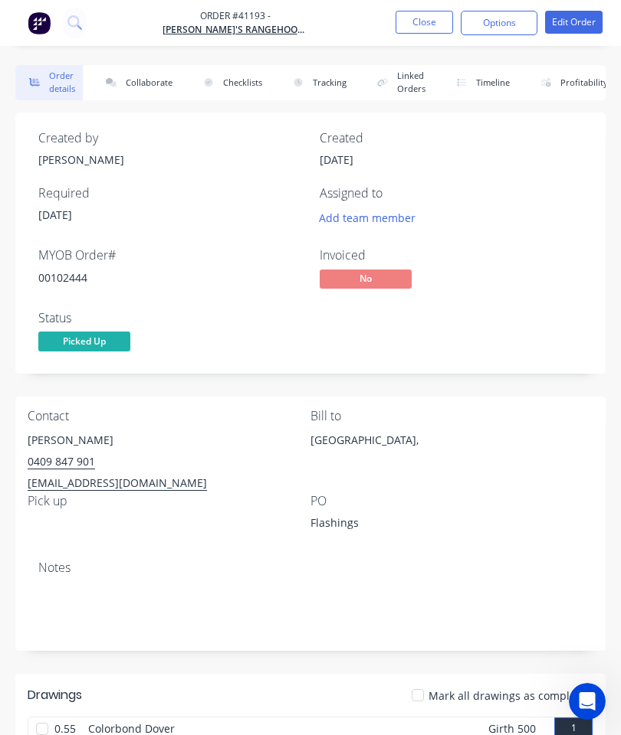
click at [153, 86] on button "Collaborate" at bounding box center [136, 82] width 88 height 35
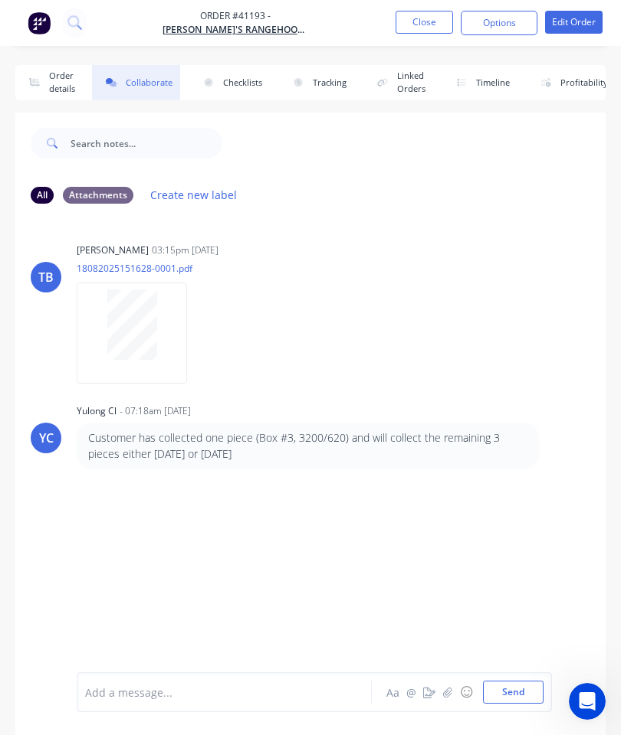
click at [447, 683] on button "button" at bounding box center [447, 692] width 18 height 18
click at [497, 690] on button "Send" at bounding box center [513, 692] width 61 height 23
click at [431, 18] on button "Close" at bounding box center [423, 22] width 57 height 23
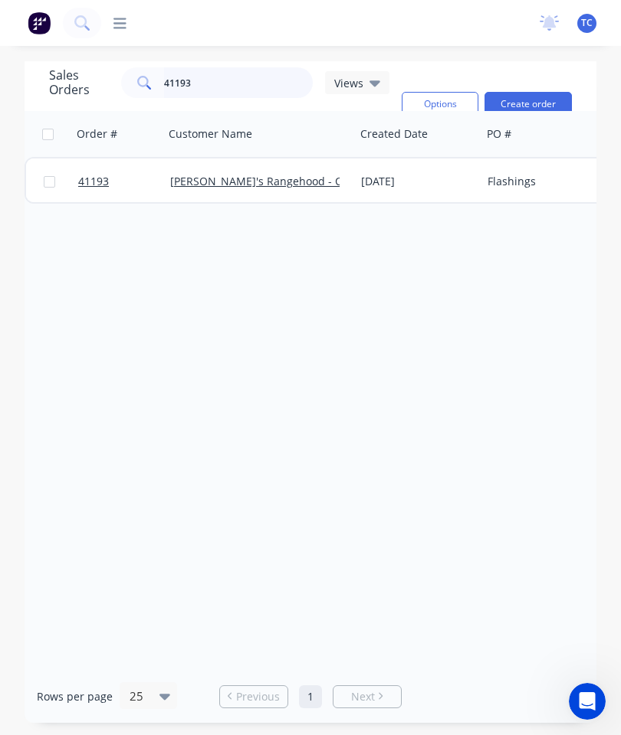
click at [257, 82] on input "41193" at bounding box center [238, 82] width 149 height 31
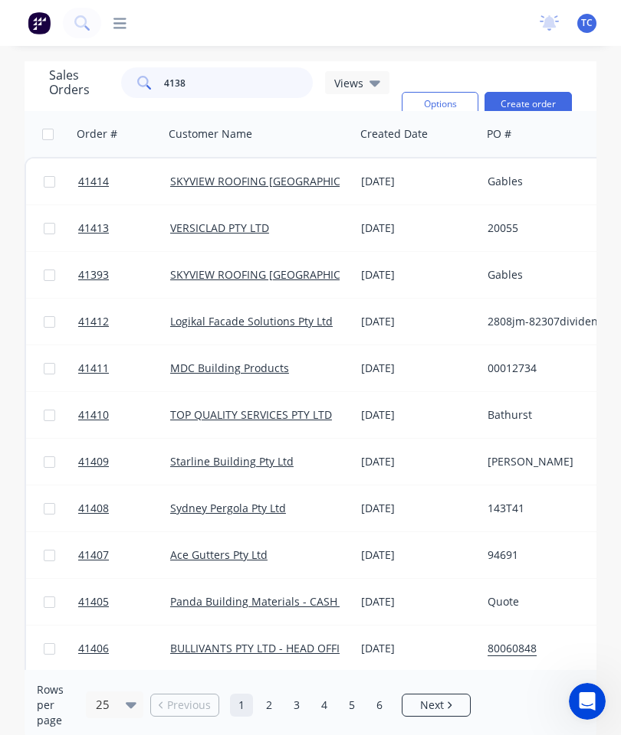
type input "41388"
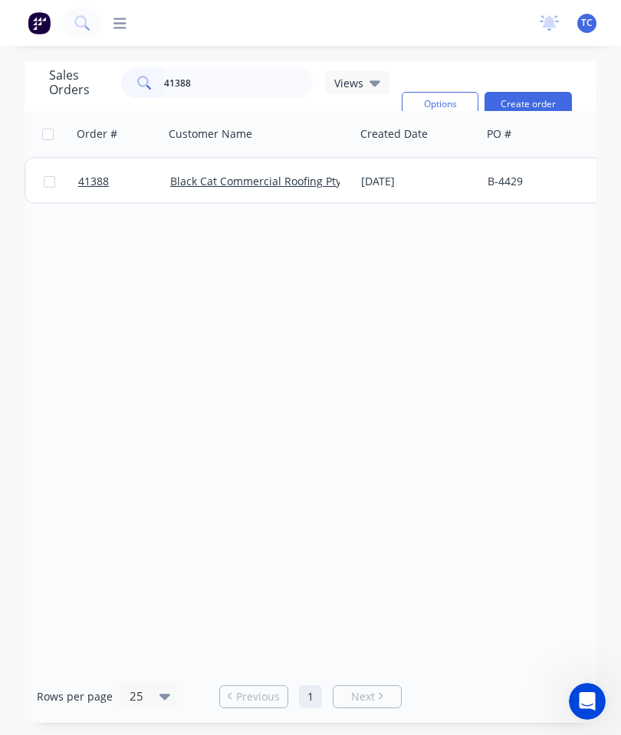
click at [98, 183] on span "41388" at bounding box center [93, 181] width 31 height 15
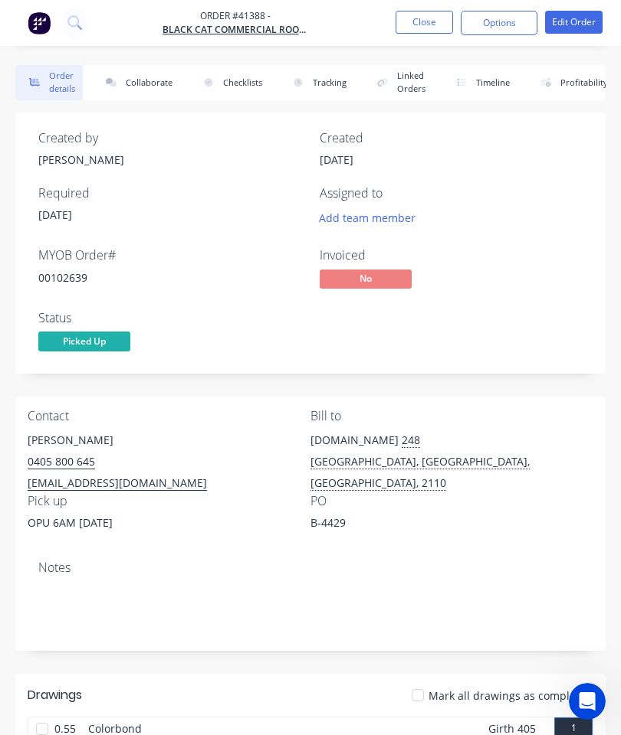
click at [152, 87] on button "Collaborate" at bounding box center [136, 82] width 88 height 35
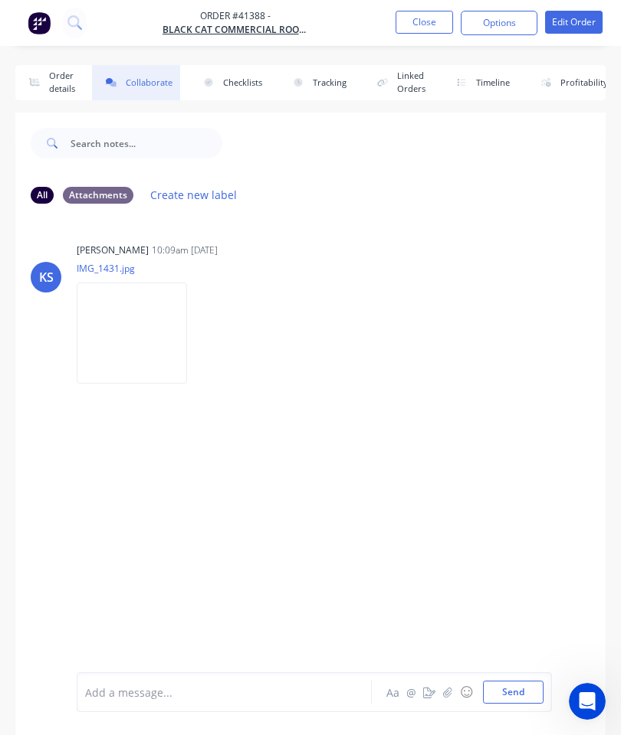
click at [441, 696] on button "button" at bounding box center [447, 692] width 18 height 18
click at [510, 701] on button "Send" at bounding box center [513, 692] width 61 height 23
click at [430, 26] on button "Close" at bounding box center [423, 22] width 57 height 23
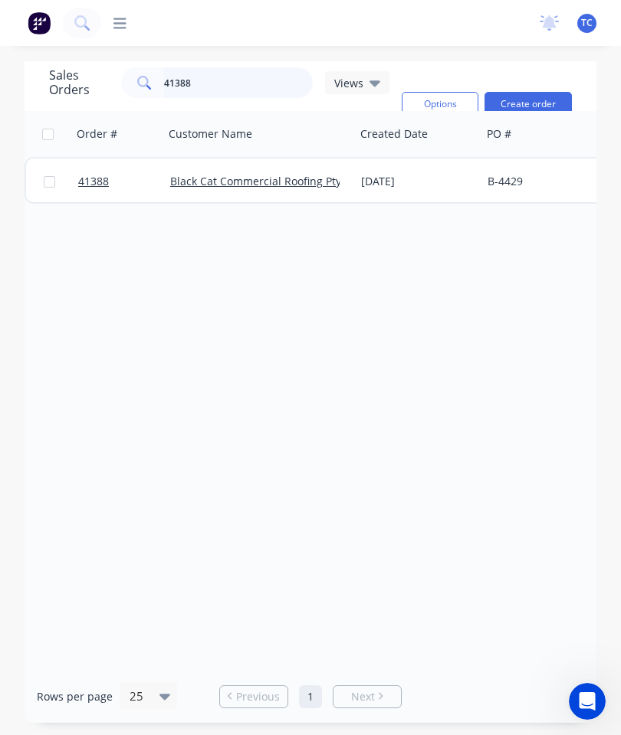
click at [253, 87] on input "41388" at bounding box center [238, 82] width 149 height 31
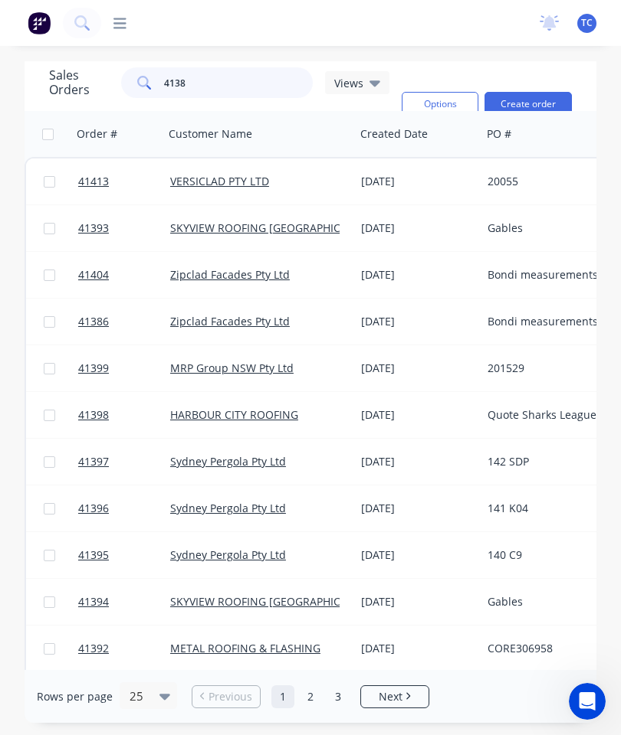
type input "41387"
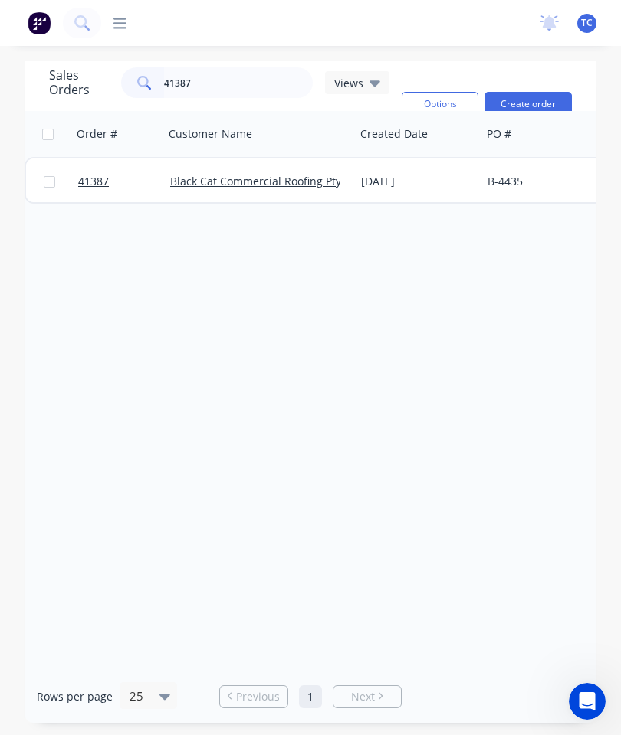
click at [100, 180] on span "41387" at bounding box center [93, 181] width 31 height 15
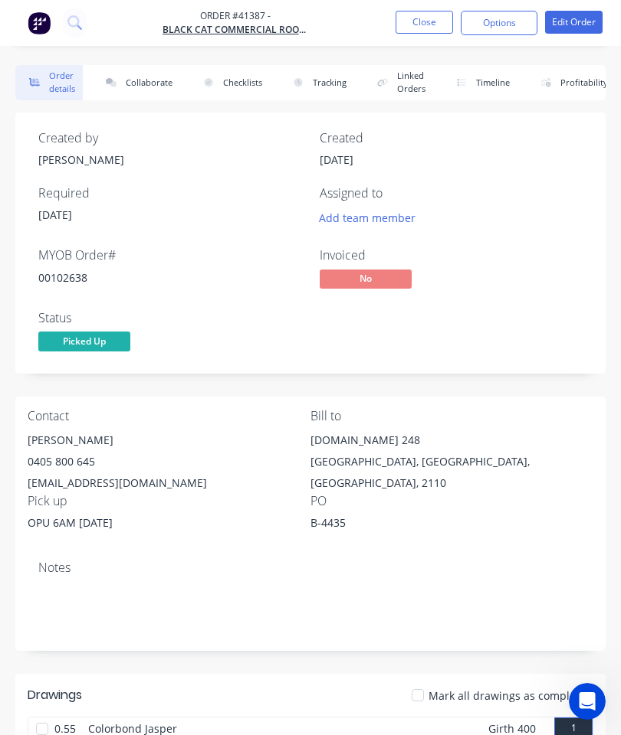
click at [145, 80] on button "Collaborate" at bounding box center [136, 82] width 88 height 35
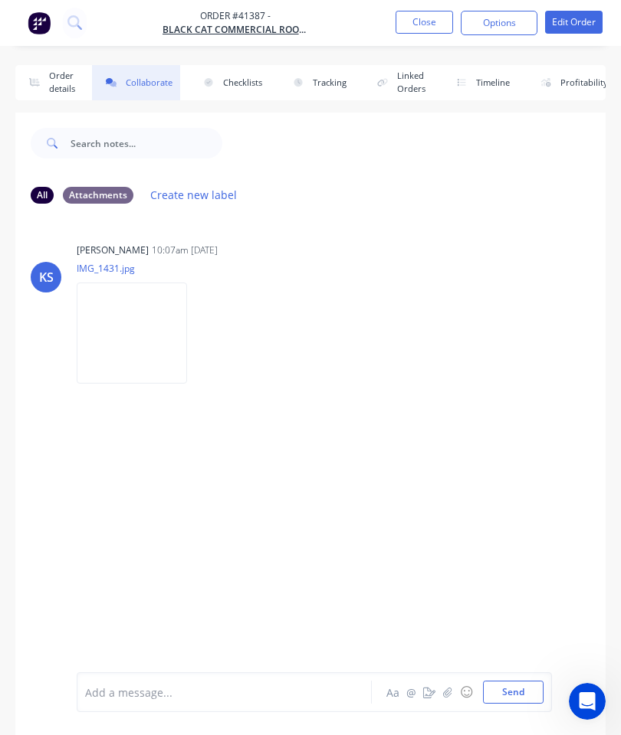
click at [446, 690] on icon "button" at bounding box center [447, 692] width 9 height 11
click at [501, 690] on button "Send" at bounding box center [513, 692] width 61 height 23
